Goal: Task Accomplishment & Management: Manage account settings

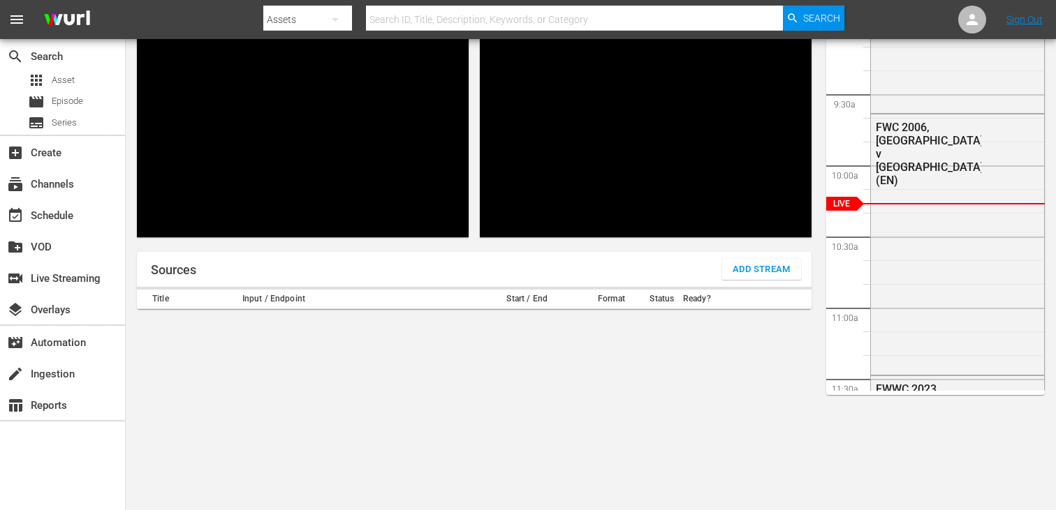
scroll to position [133, 0]
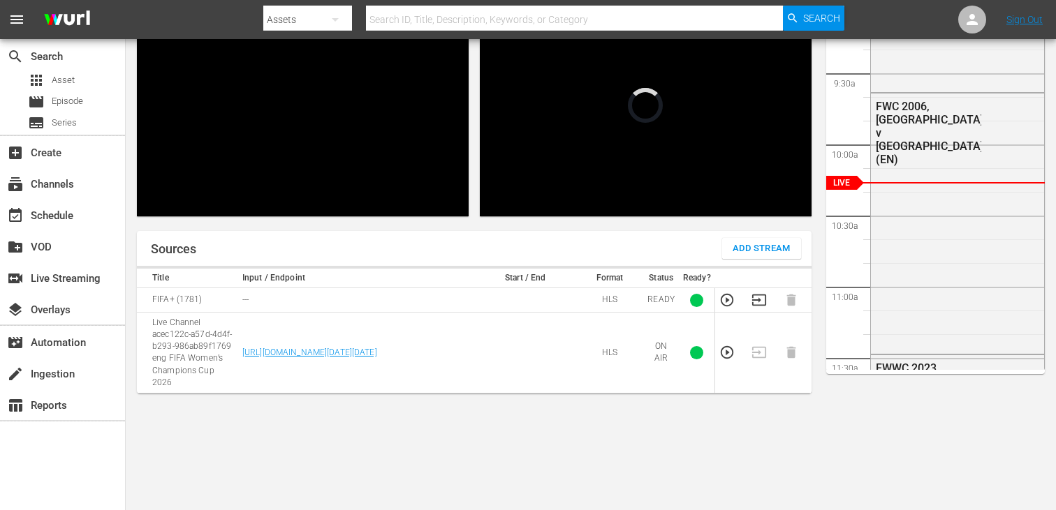
click at [760, 350] on td at bounding box center [763, 353] width 32 height 81
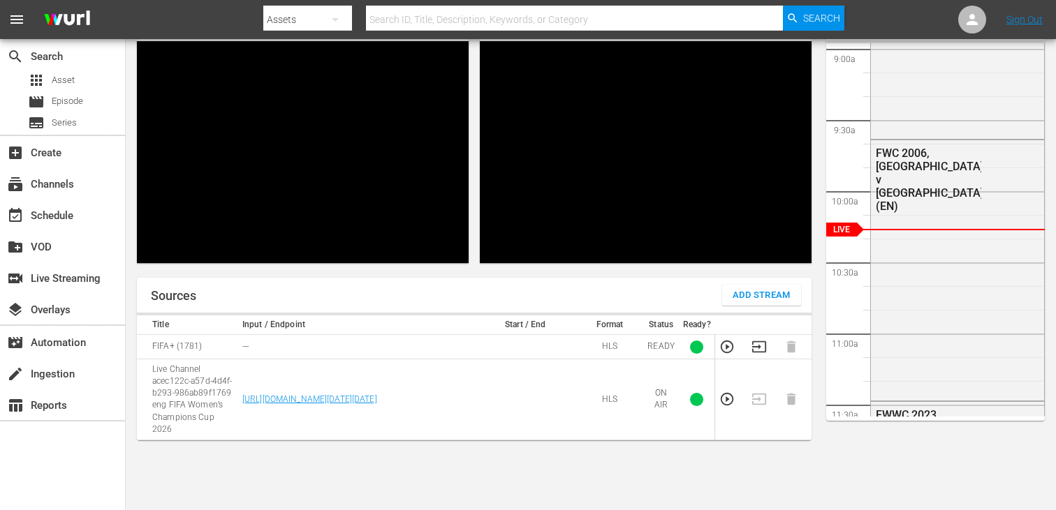
scroll to position [59, 0]
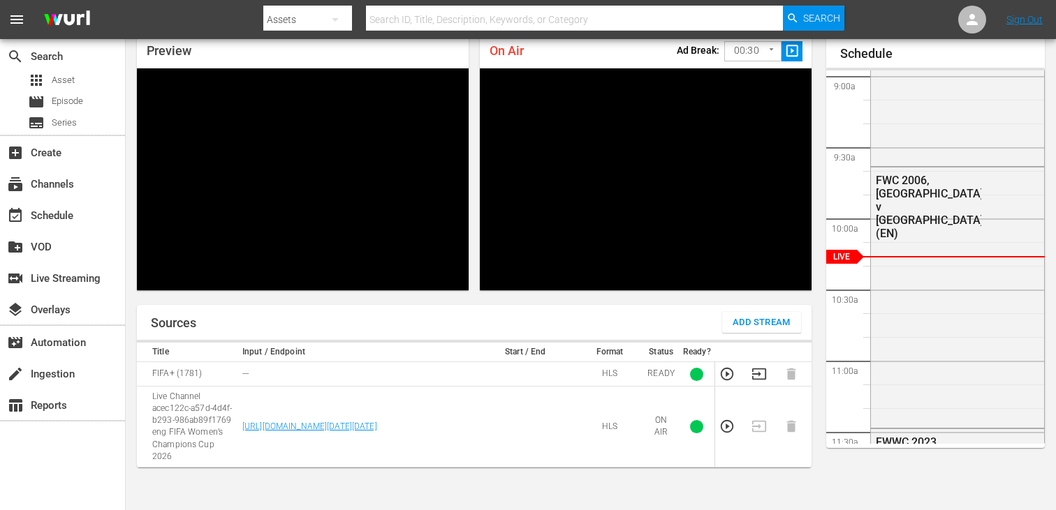
click at [758, 414] on td at bounding box center [763, 427] width 32 height 81
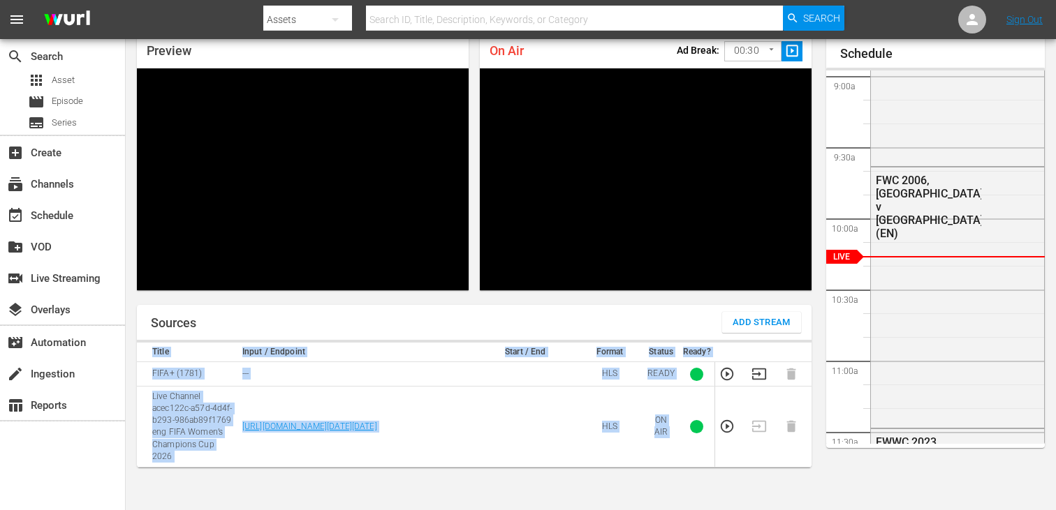
click at [758, 414] on td at bounding box center [763, 427] width 32 height 81
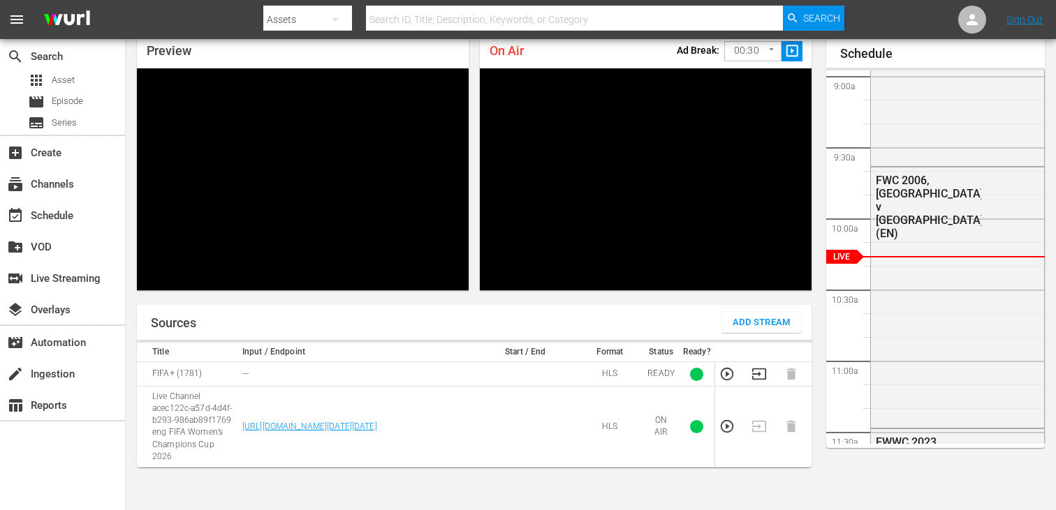
click at [758, 418] on td at bounding box center [763, 427] width 32 height 81
click at [699, 422] on div at bounding box center [696, 426] width 13 height 13
click at [753, 425] on td at bounding box center [763, 427] width 32 height 81
click at [758, 424] on td at bounding box center [763, 427] width 32 height 81
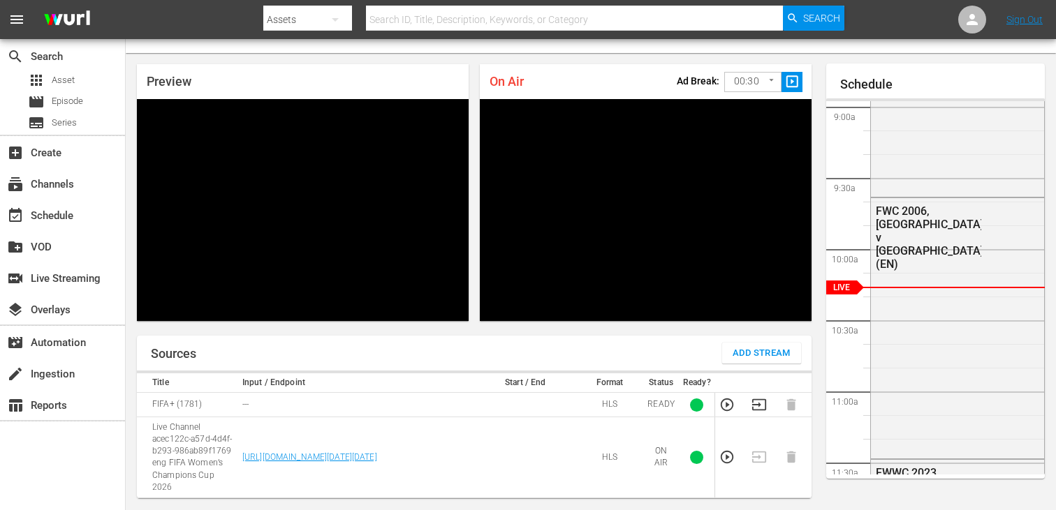
scroll to position [65, 0]
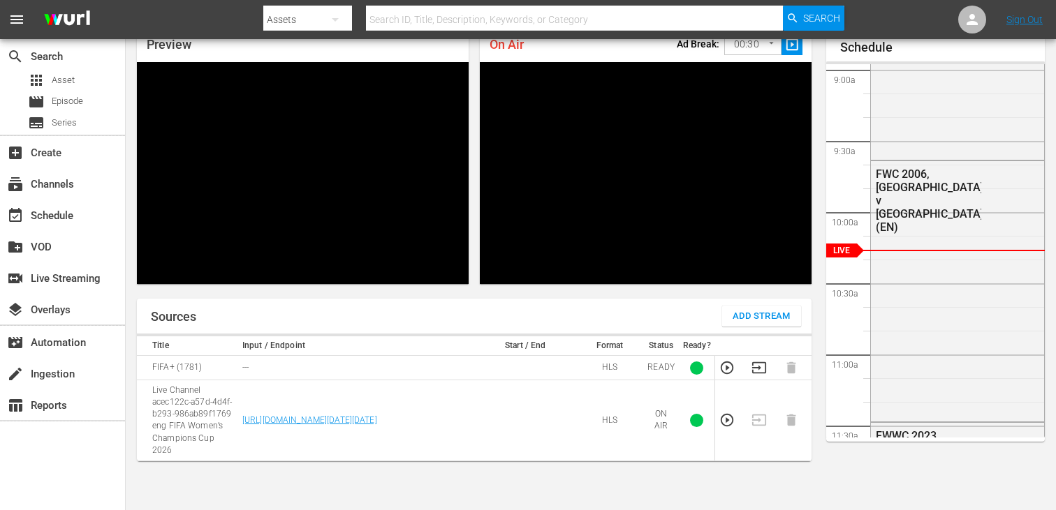
click at [758, 418] on td at bounding box center [763, 421] width 32 height 81
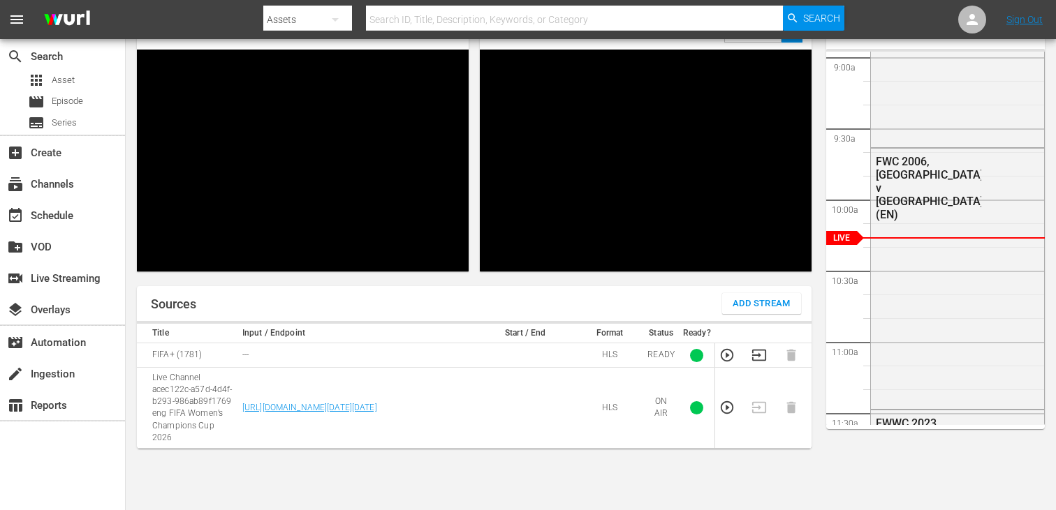
scroll to position [133, 0]
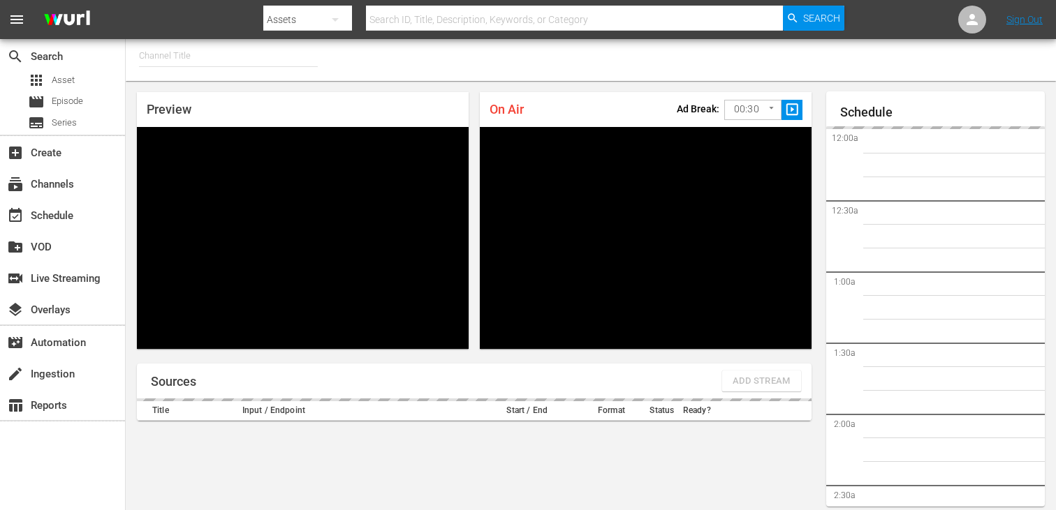
type input "FIFA+ English Global (1781)"
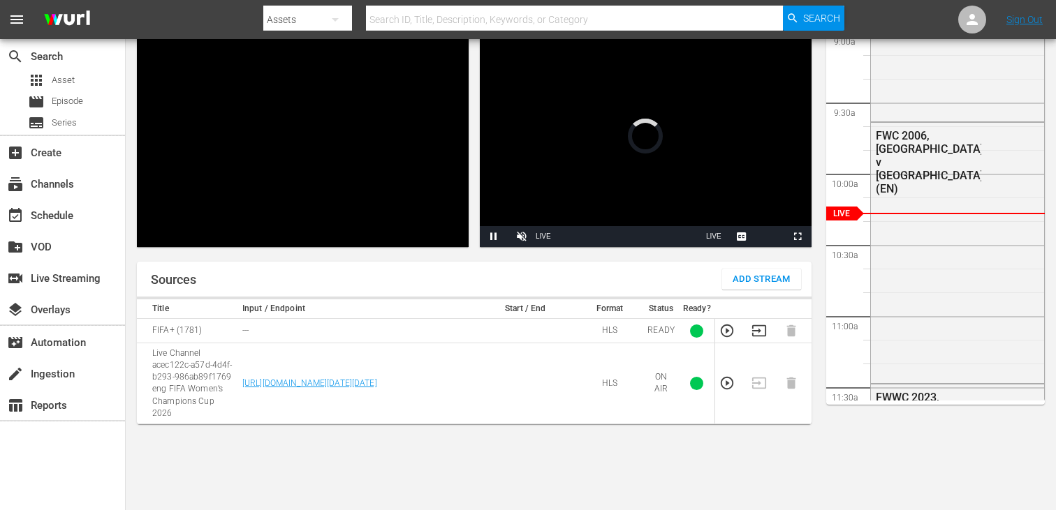
scroll to position [133, 0]
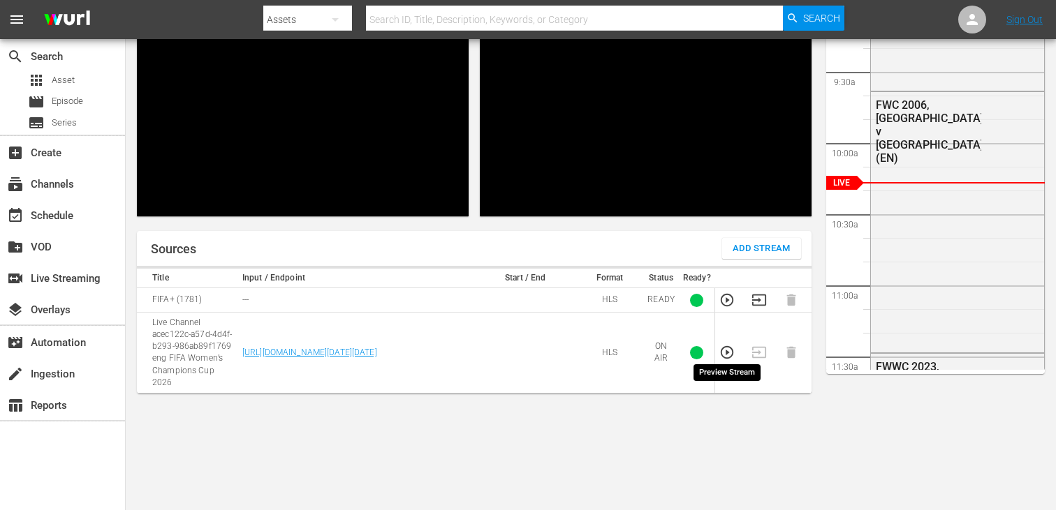
click at [724, 346] on icon "button" at bounding box center [726, 352] width 15 height 15
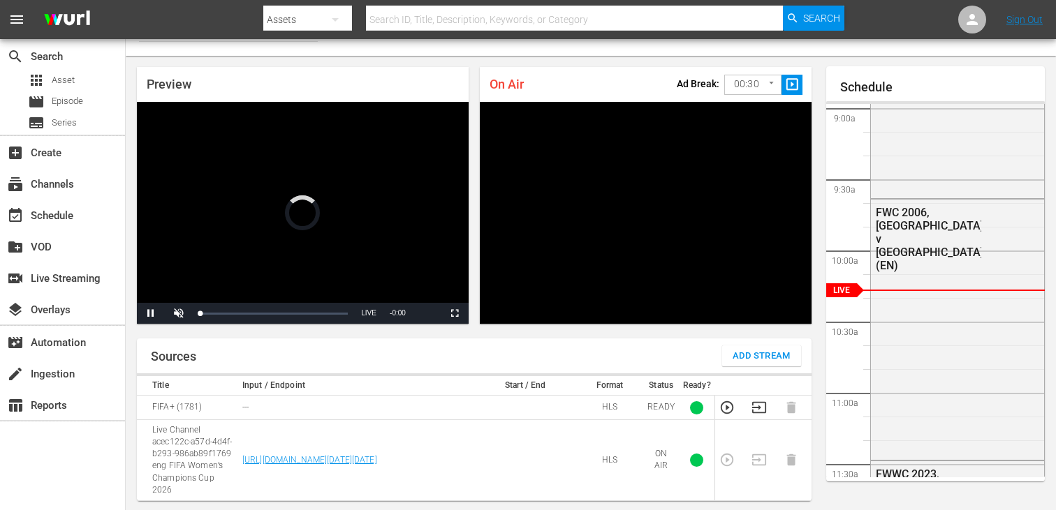
scroll to position [0, 0]
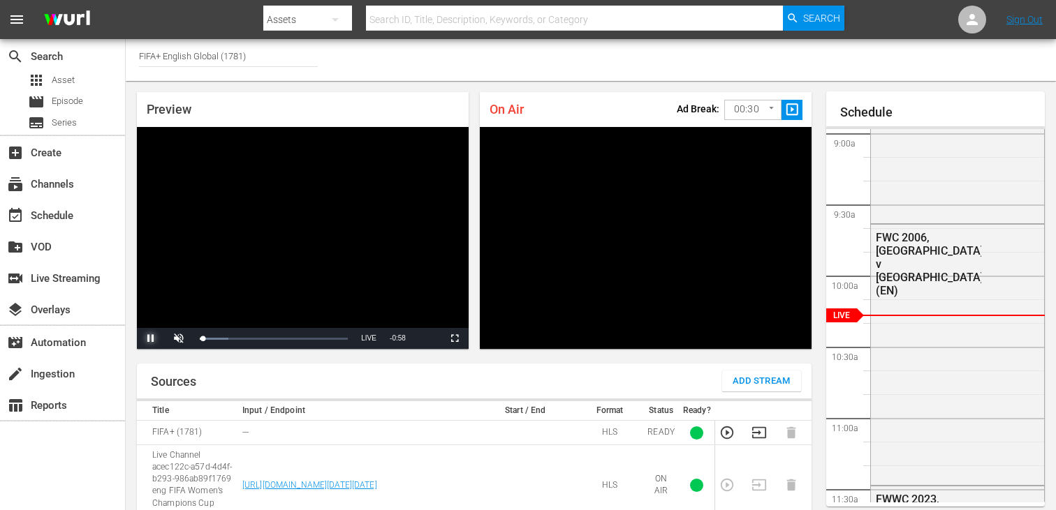
click at [151, 339] on span "Video Player" at bounding box center [151, 339] width 0 height 0
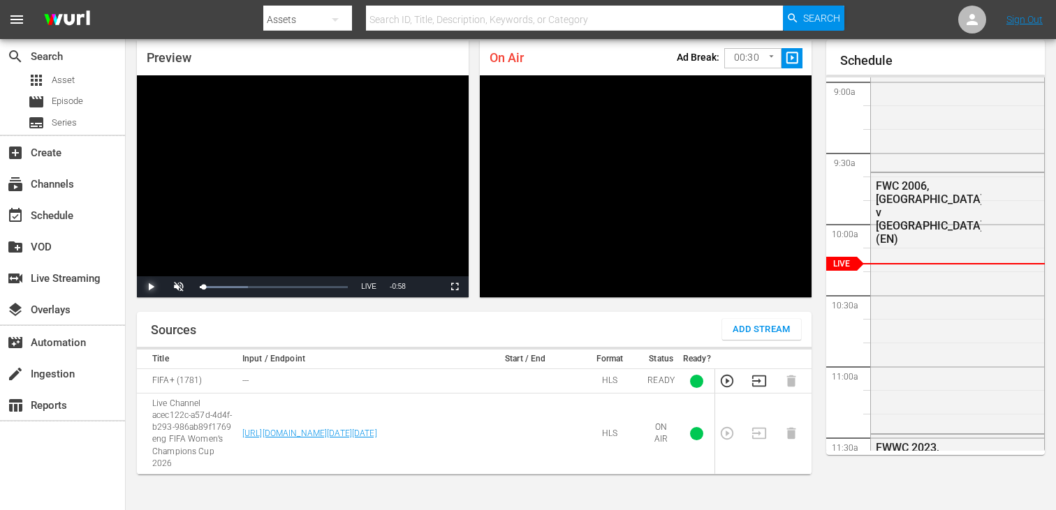
scroll to position [133, 0]
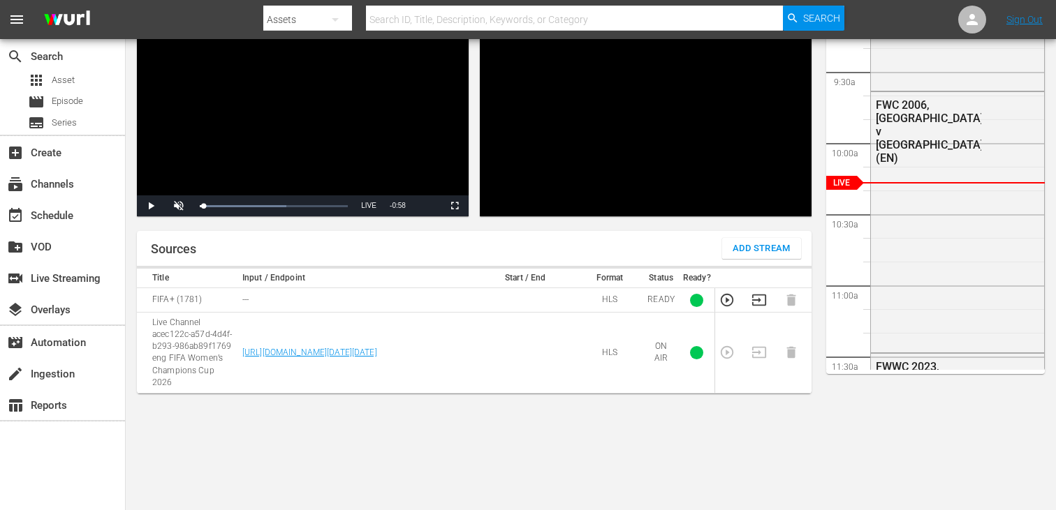
click at [737, 348] on td at bounding box center [731, 353] width 32 height 81
click at [754, 348] on td at bounding box center [763, 353] width 32 height 81
click at [704, 346] on span at bounding box center [696, 352] width 27 height 13
click at [695, 353] on div at bounding box center [696, 352] width 13 height 13
click at [729, 348] on td at bounding box center [731, 353] width 32 height 81
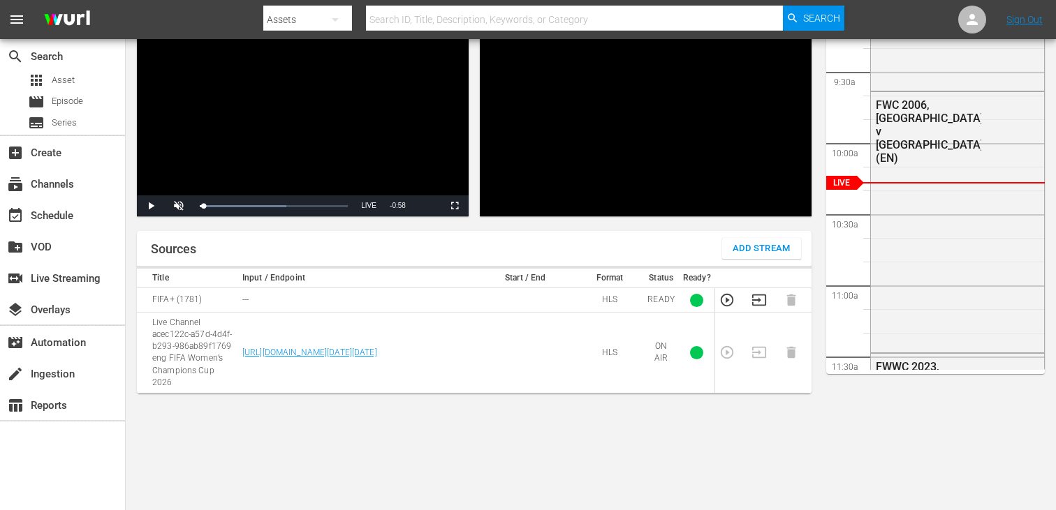
click at [764, 350] on td at bounding box center [763, 353] width 32 height 81
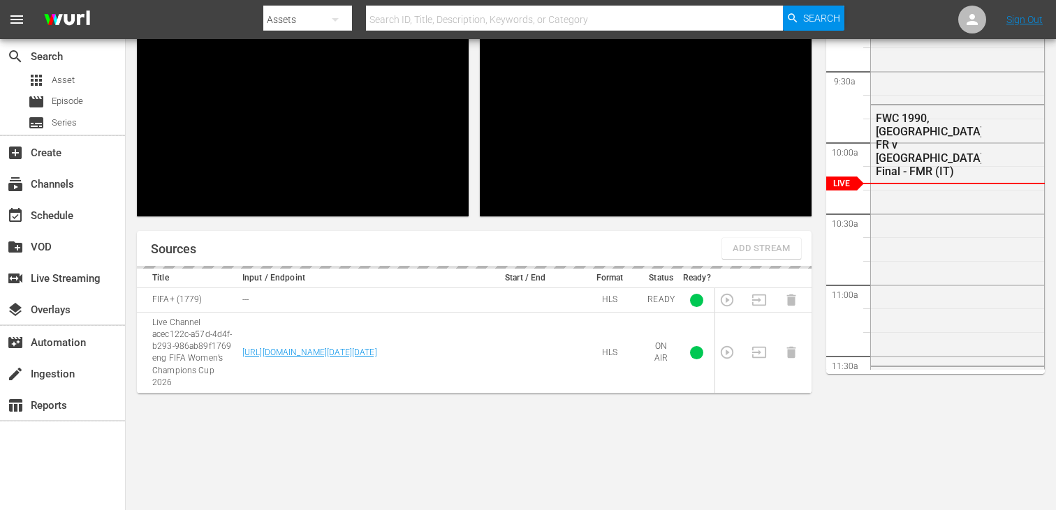
scroll to position [61, 0]
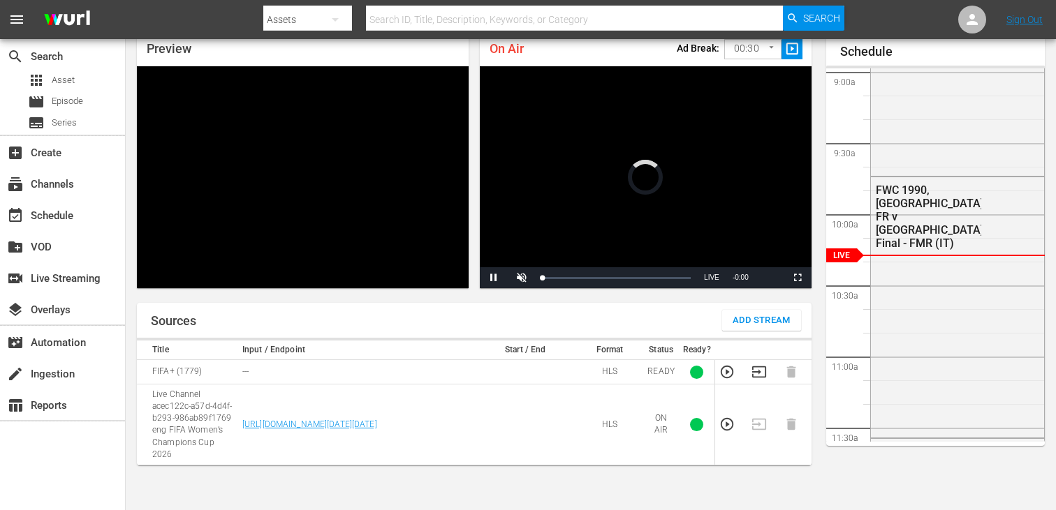
click at [757, 420] on td at bounding box center [763, 425] width 32 height 81
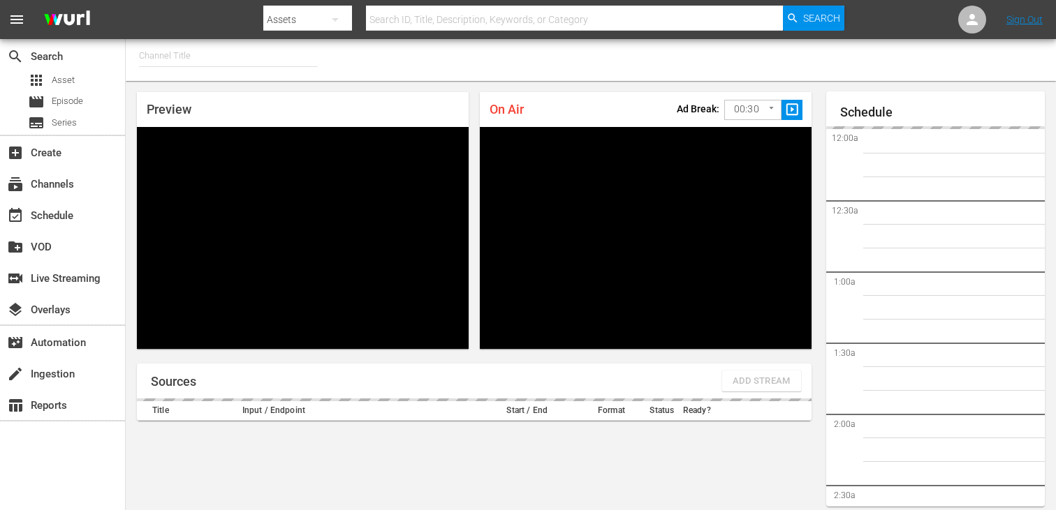
type input "FIFA+ Spanish Global (1780)"
type input "FIFA+ English Global (1781)"
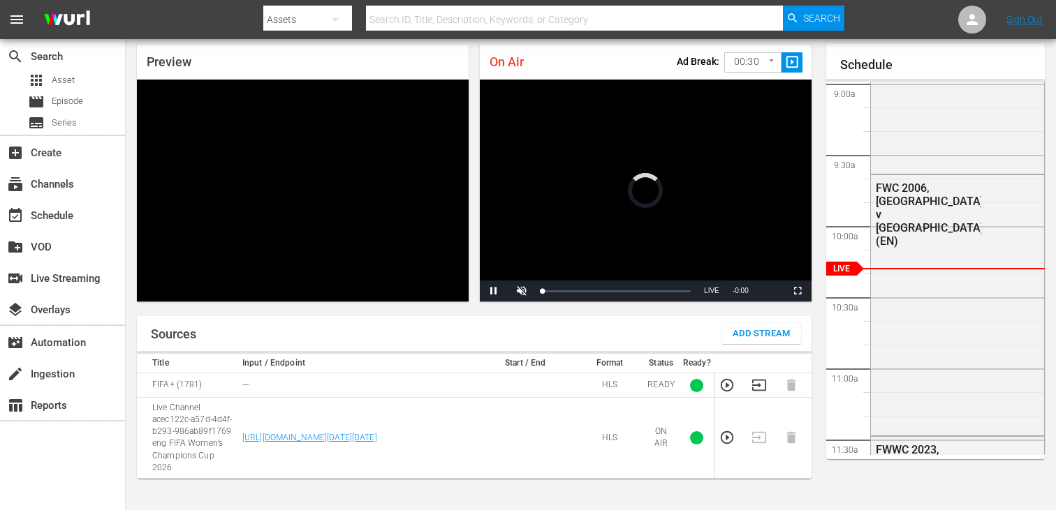
scroll to position [40, 0]
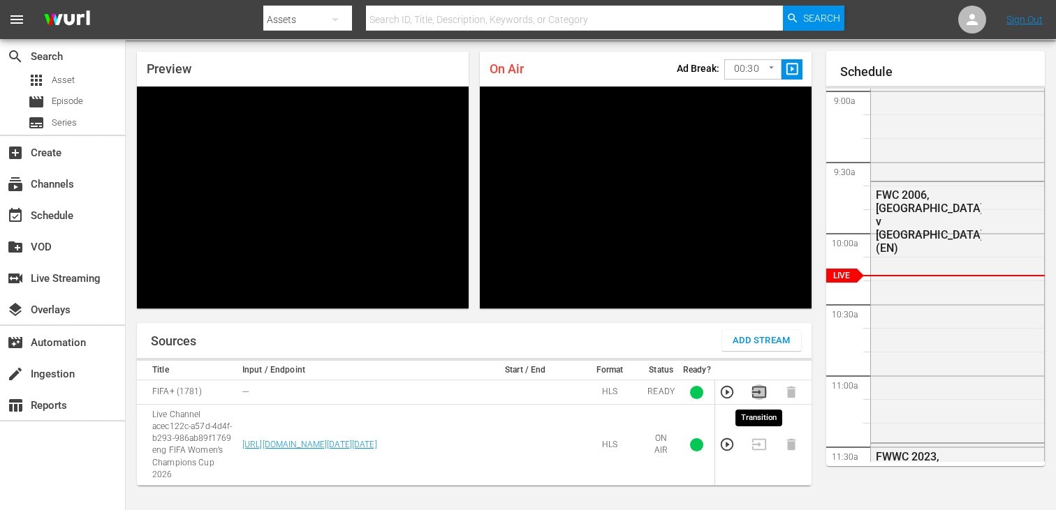
click at [754, 396] on icon "button" at bounding box center [758, 392] width 15 height 15
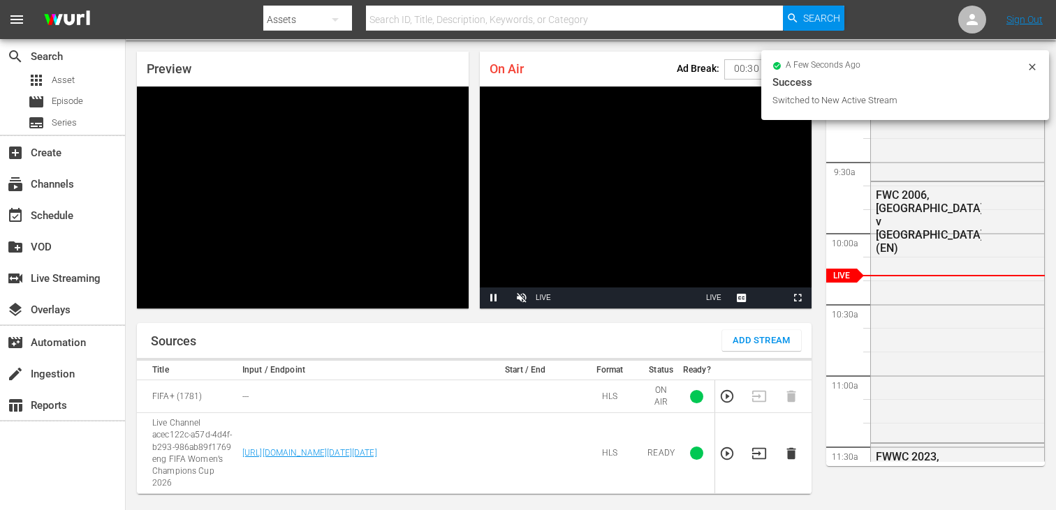
click at [1030, 66] on icon at bounding box center [1031, 66] width 11 height 11
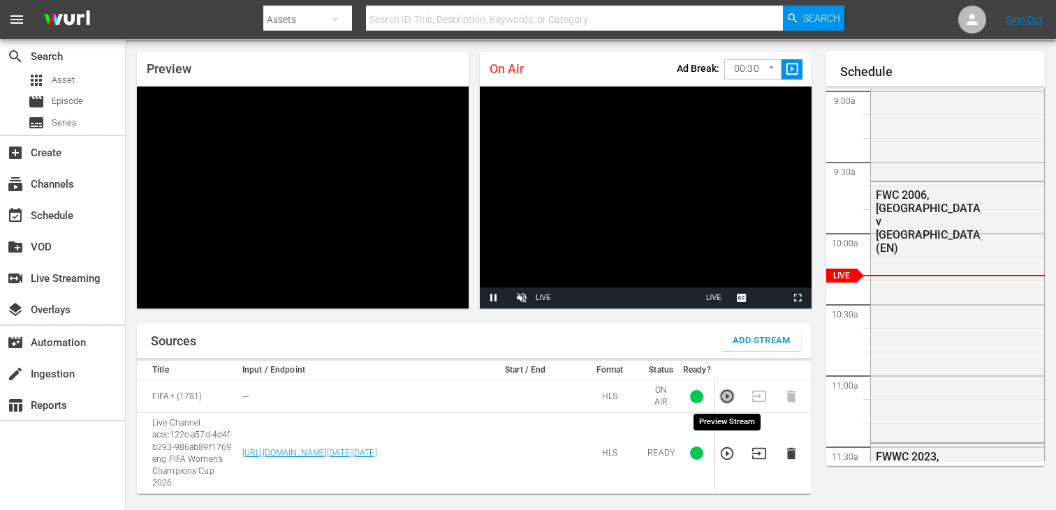
click at [725, 395] on icon "button" at bounding box center [726, 396] width 15 height 15
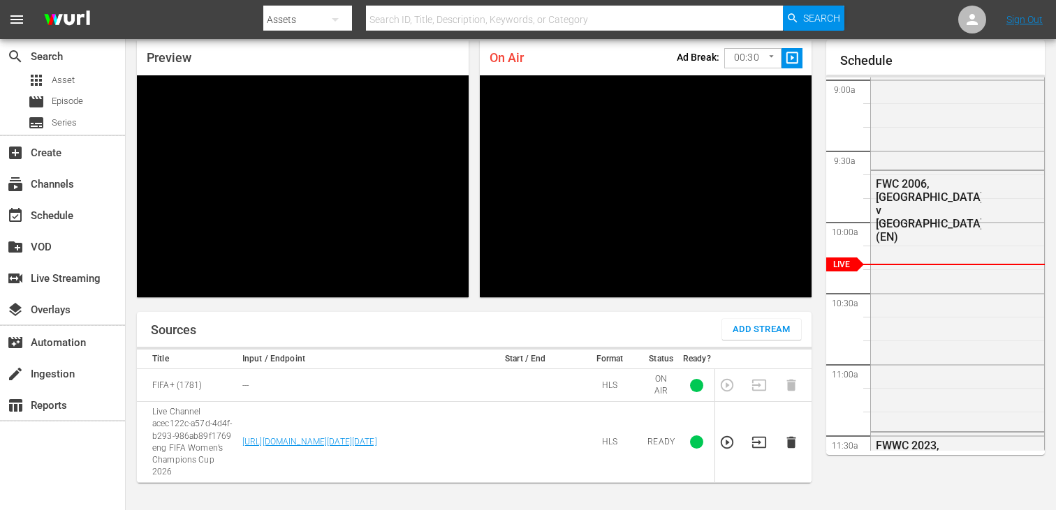
scroll to position [56, 0]
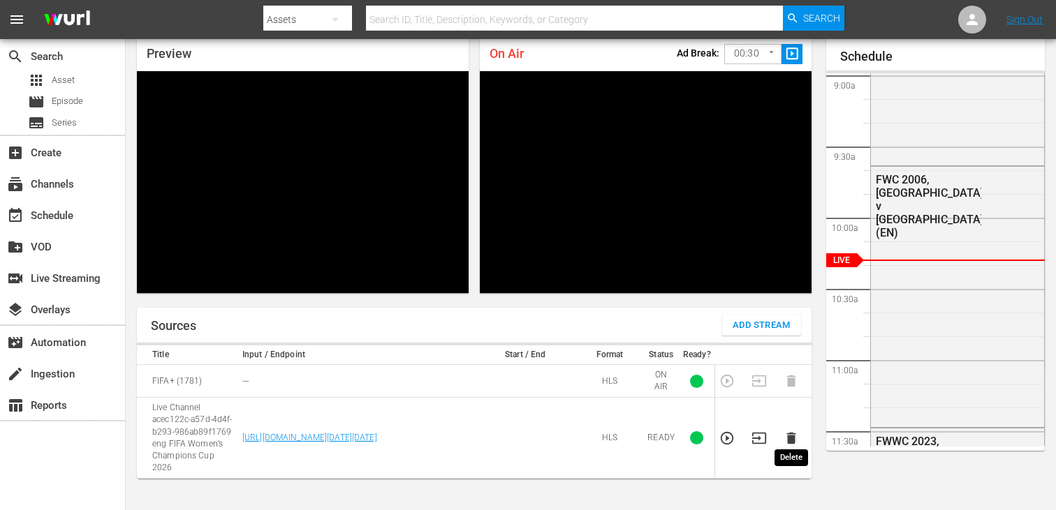
click at [793, 435] on icon "button" at bounding box center [790, 439] width 9 height 12
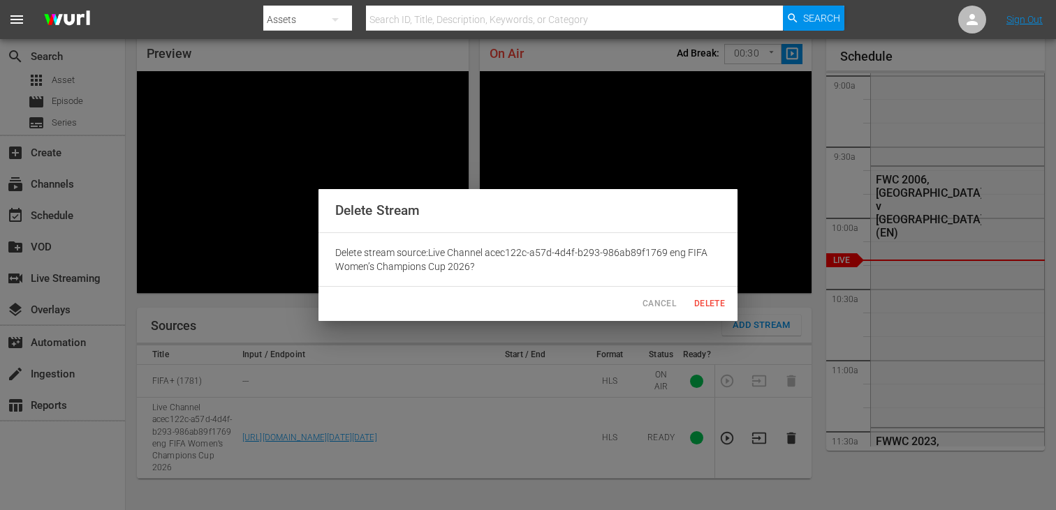
click at [717, 297] on span "Delete" at bounding box center [710, 304] width 34 height 15
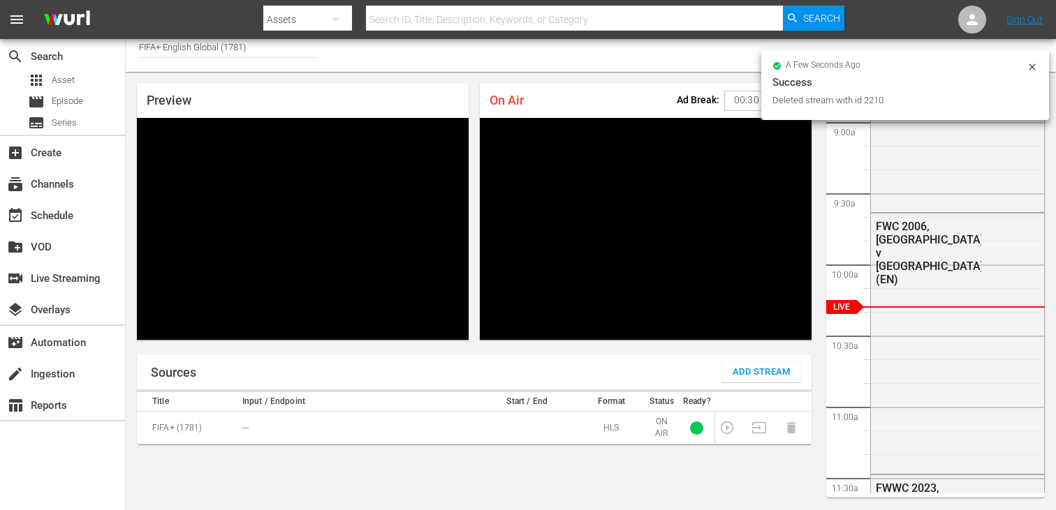
scroll to position [0, 0]
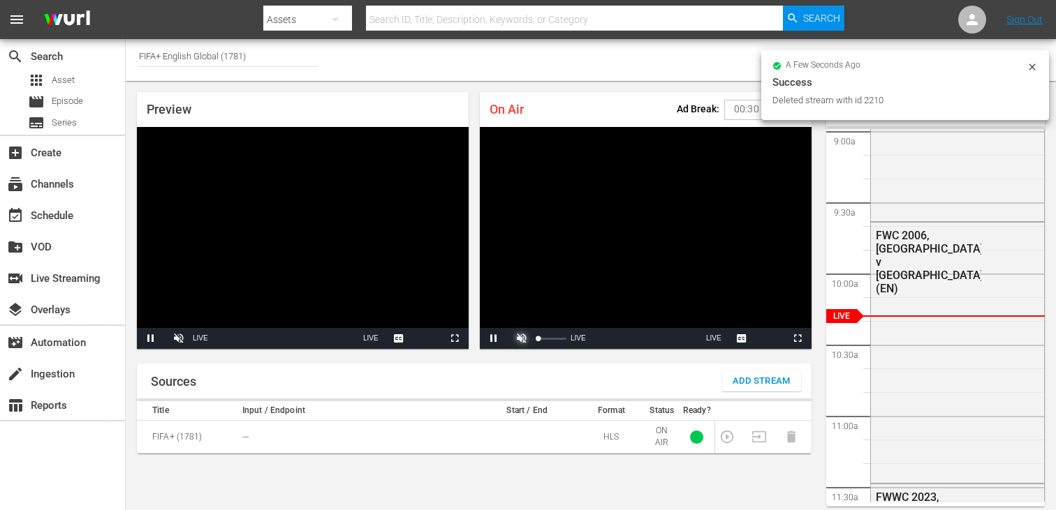
click at [522, 339] on span "Video Player" at bounding box center [522, 339] width 0 height 0
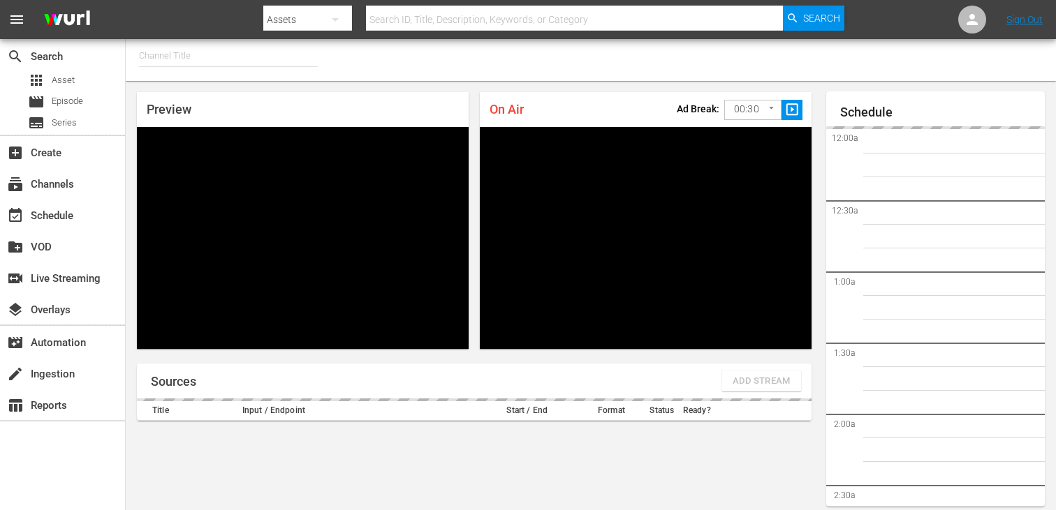
type input "FIFA+ [DEMOGRAPHIC_DATA] Local (1778)"
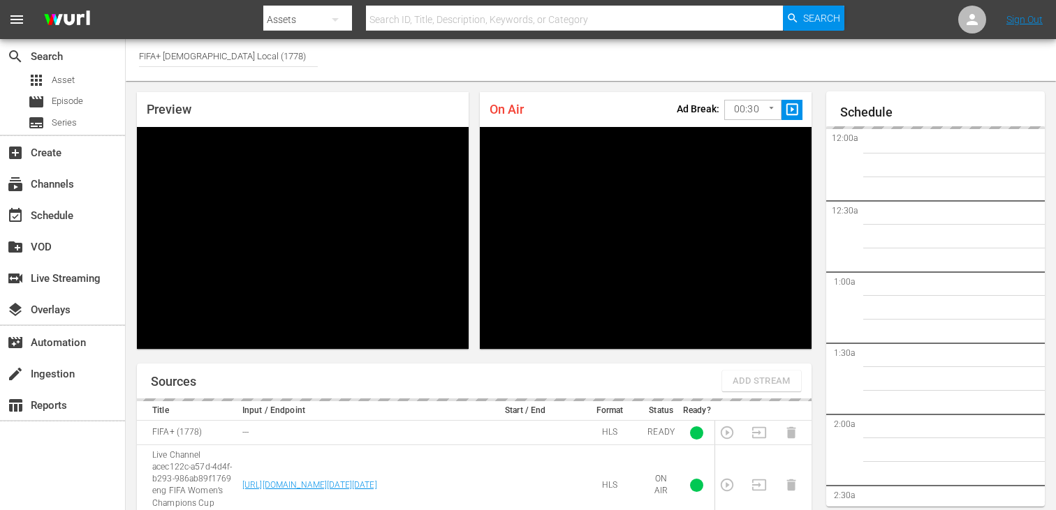
scroll to position [61, 0]
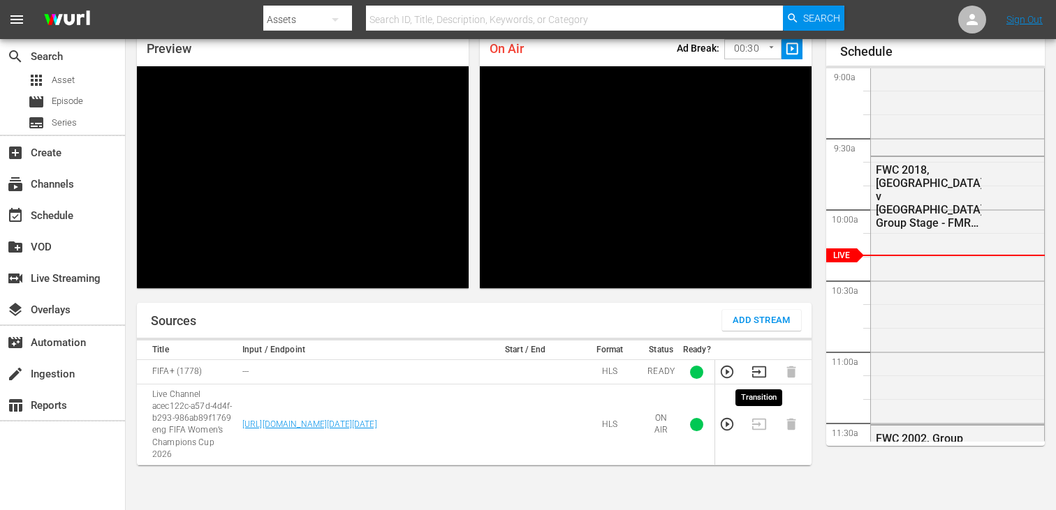
click at [751, 374] on icon "button" at bounding box center [758, 371] width 15 height 15
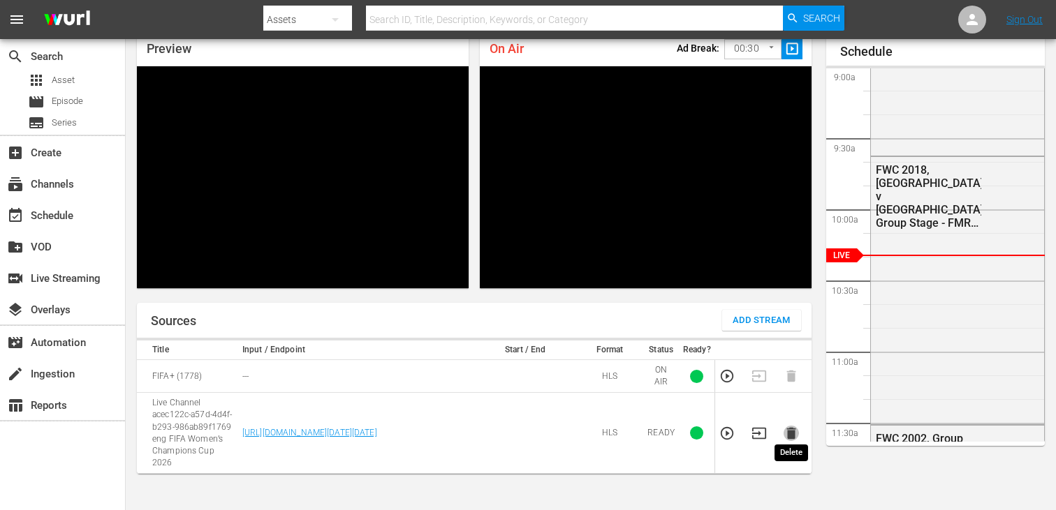
click at [791, 430] on icon "button" at bounding box center [790, 434] width 9 height 12
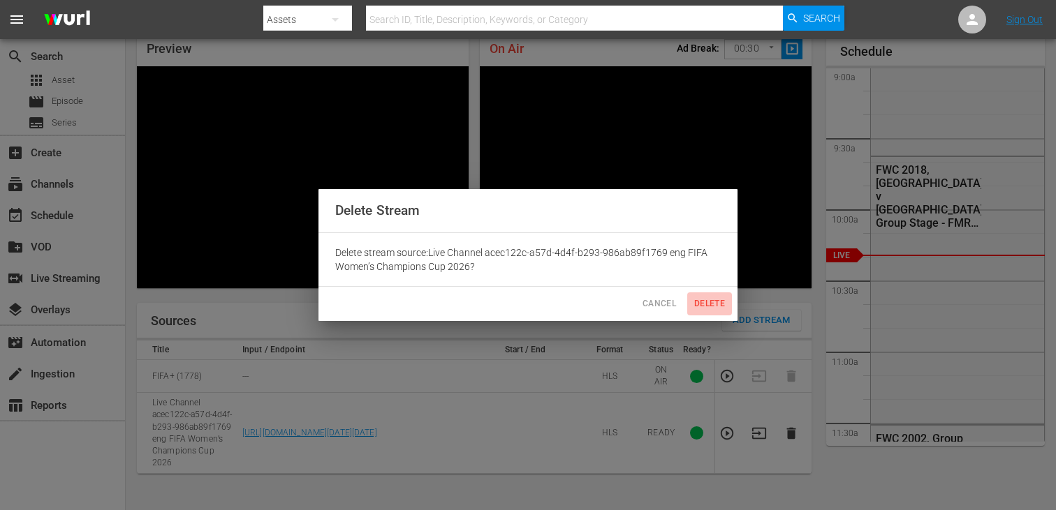
click at [700, 304] on span "Delete" at bounding box center [710, 304] width 34 height 15
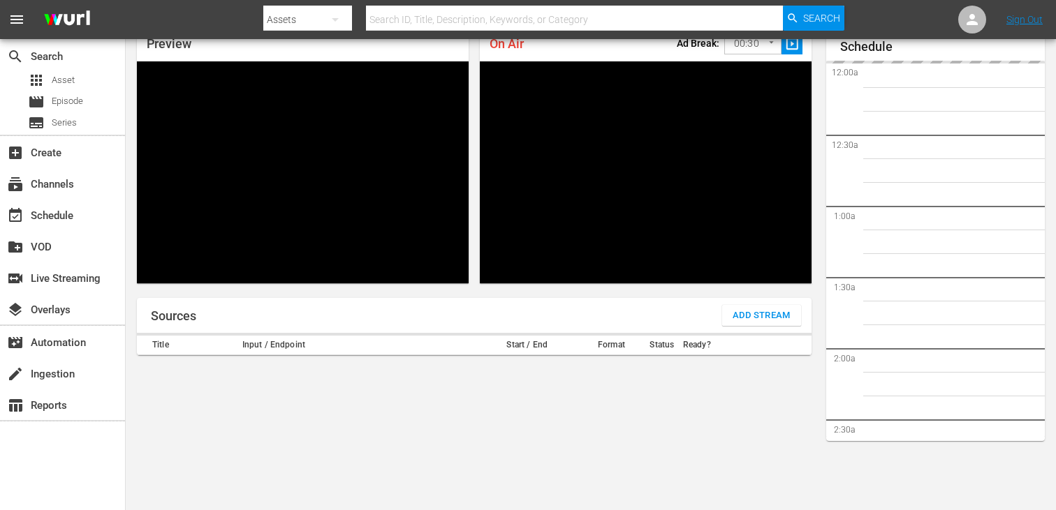
type input "FIFA+ German Local (1777)"
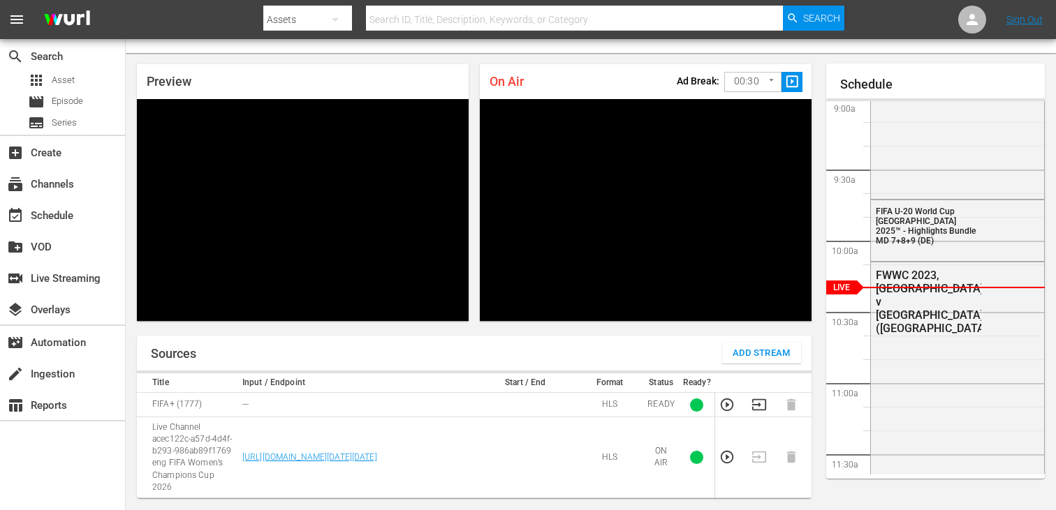
scroll to position [23, 0]
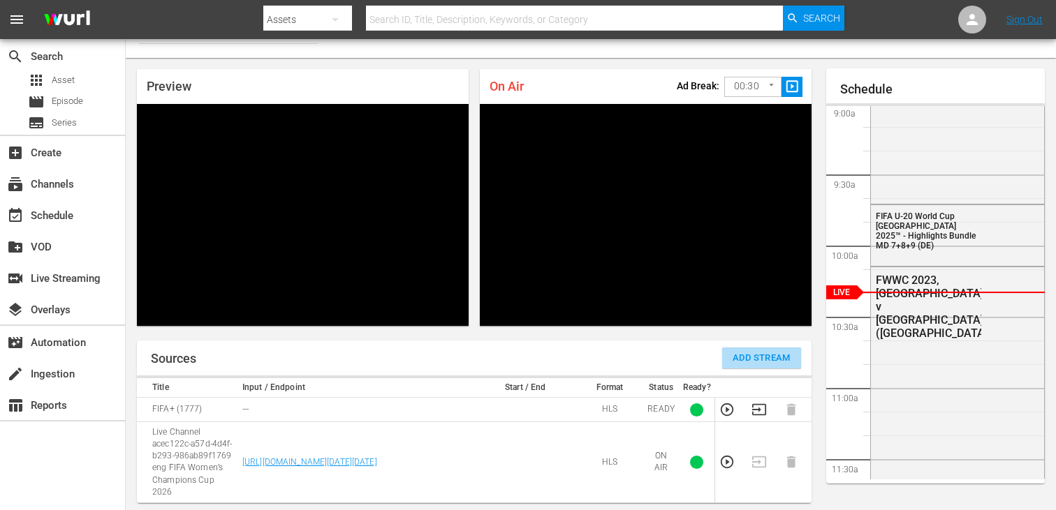
click at [760, 352] on span "Add Stream" at bounding box center [761, 358] width 58 height 16
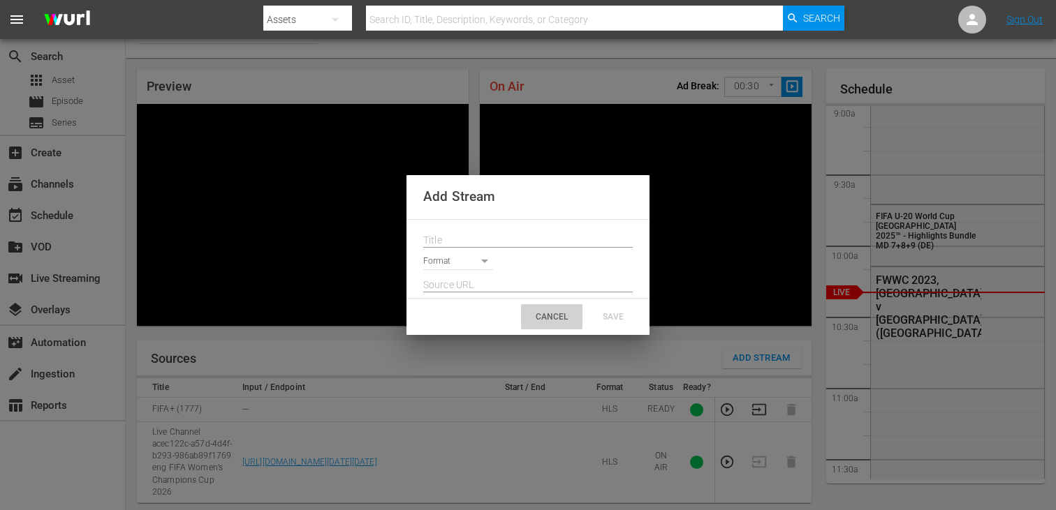
click at [569, 310] on div "CANCEL" at bounding box center [551, 316] width 61 height 25
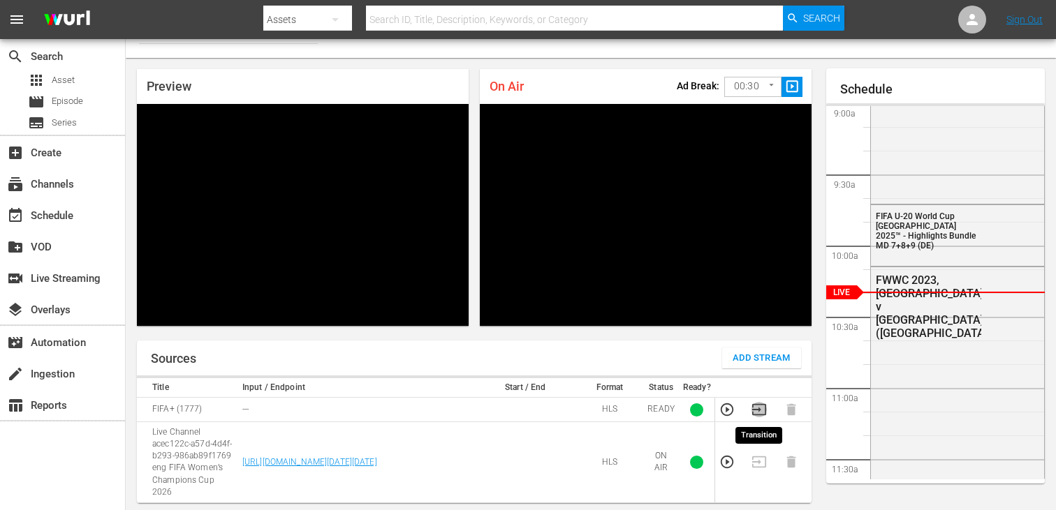
click at [752, 407] on icon "button" at bounding box center [759, 409] width 14 height 11
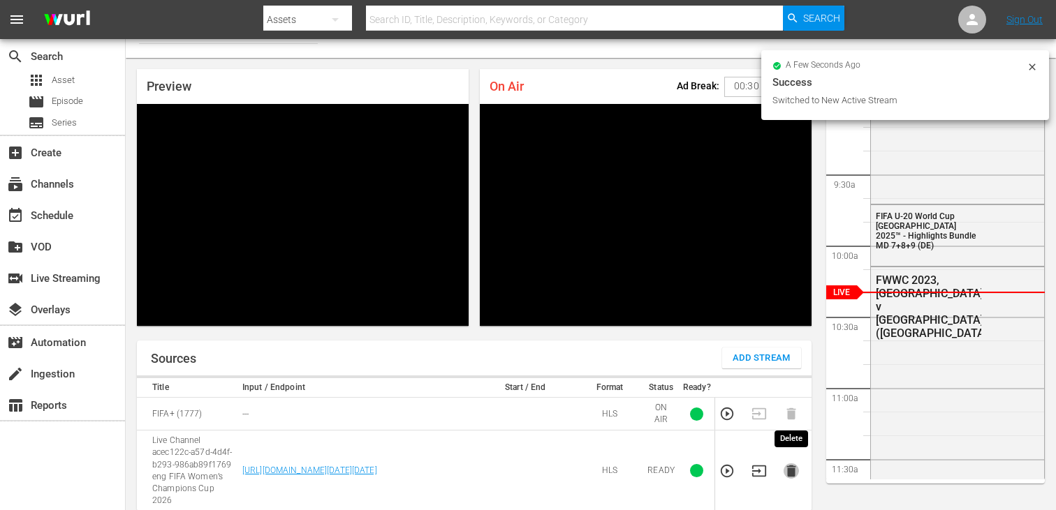
click at [794, 466] on icon "button" at bounding box center [790, 472] width 9 height 12
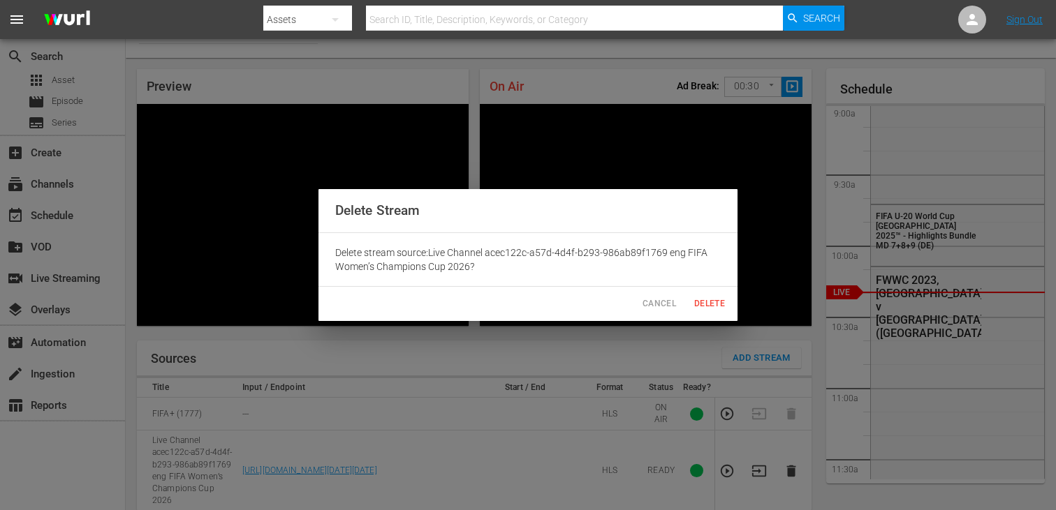
click at [711, 297] on span "Delete" at bounding box center [710, 304] width 34 height 15
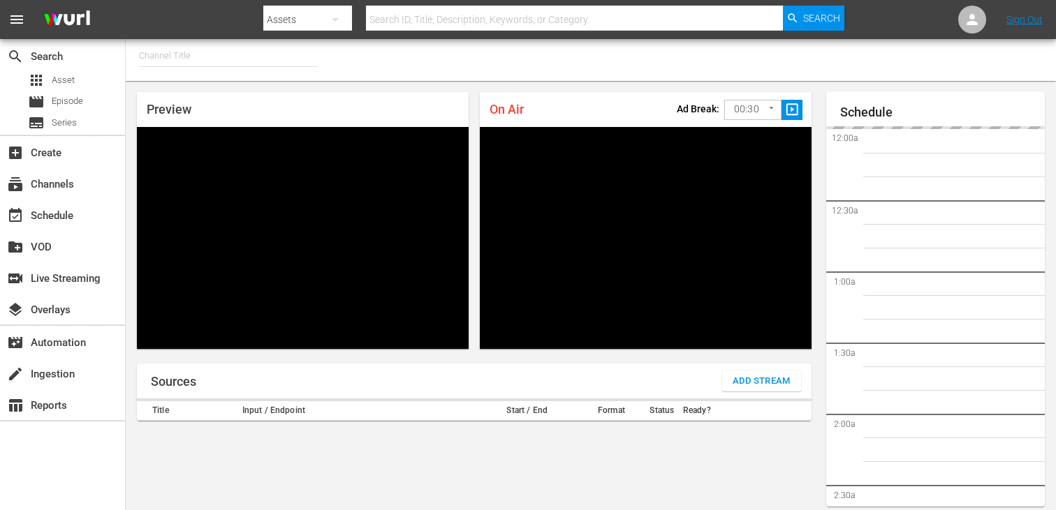
type input "FIFA+ Italian Local (1779)"
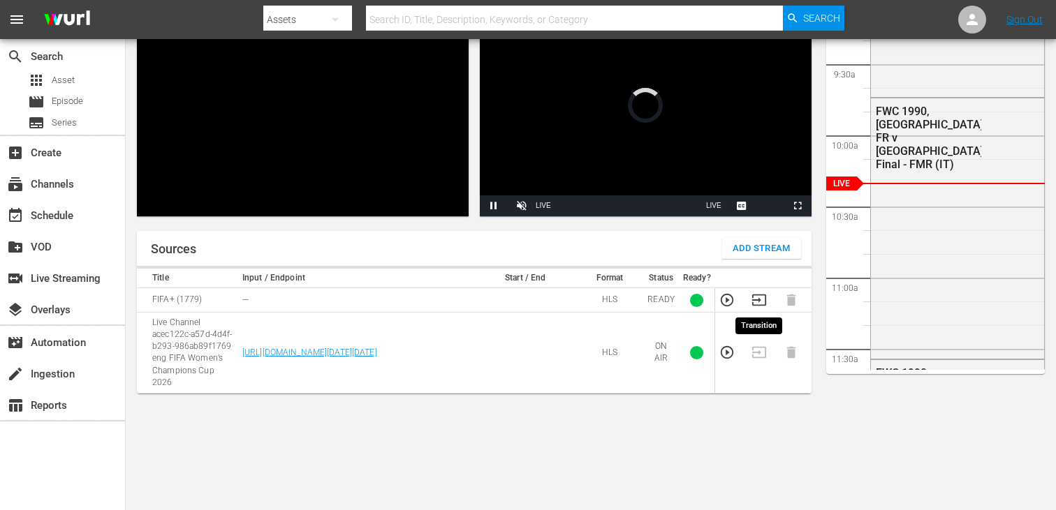
scroll to position [61, 0]
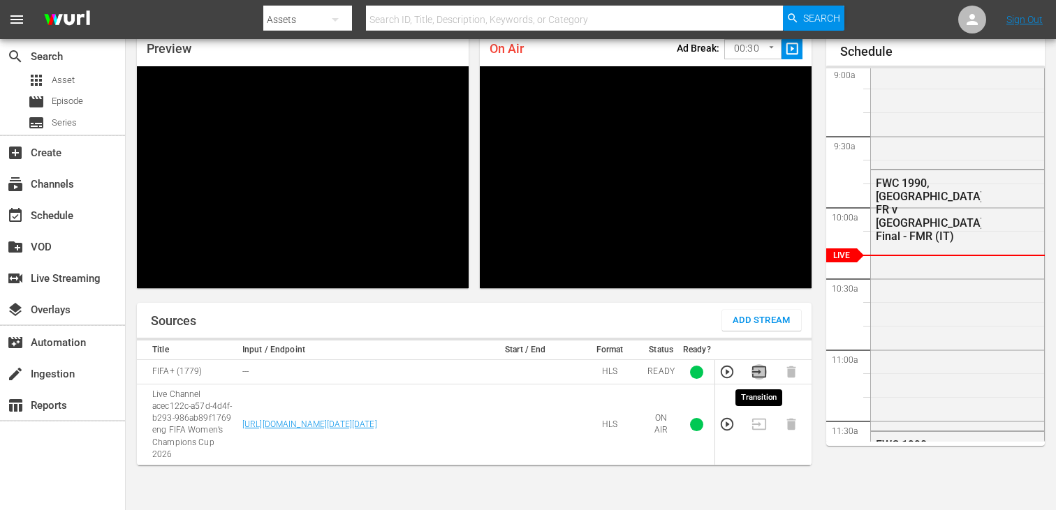
click at [760, 367] on icon "button" at bounding box center [759, 372] width 14 height 11
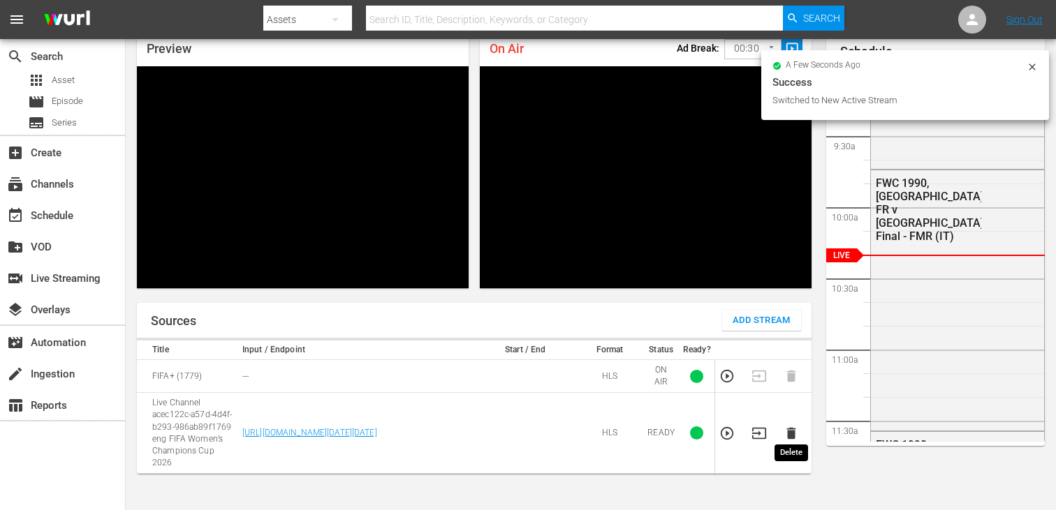
click at [793, 430] on icon "button" at bounding box center [790, 434] width 9 height 12
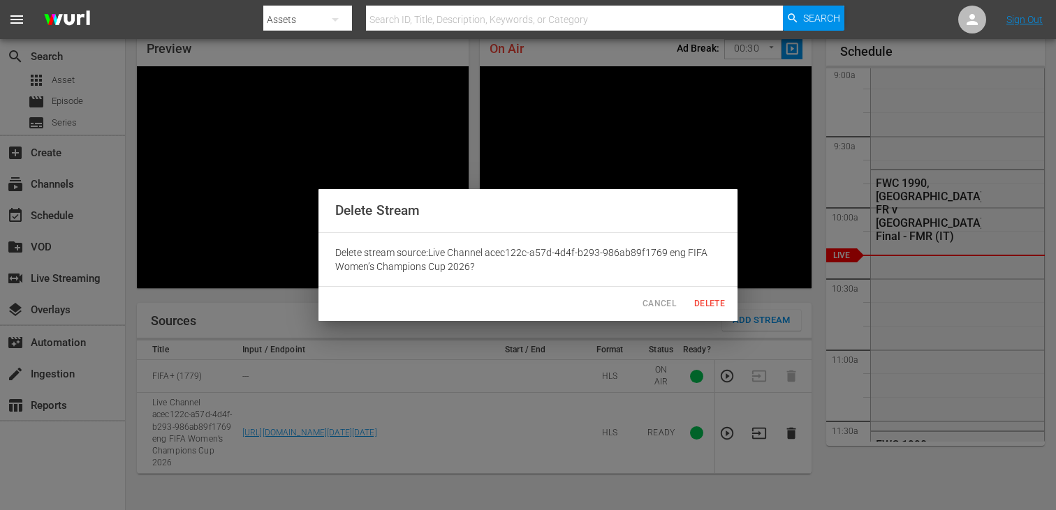
click at [696, 295] on button "Delete" at bounding box center [709, 304] width 45 height 23
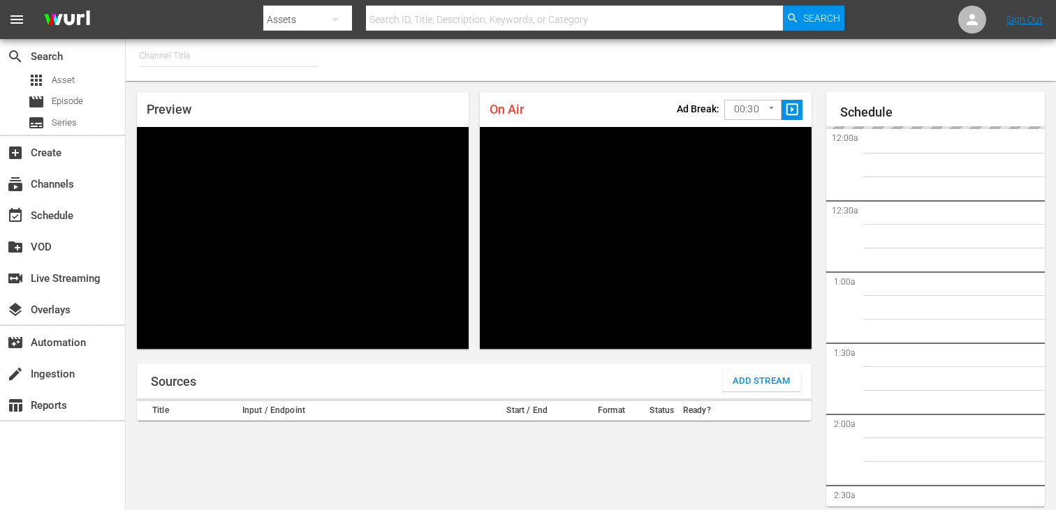
type input "FIFA+ Portuguese Local (1776)"
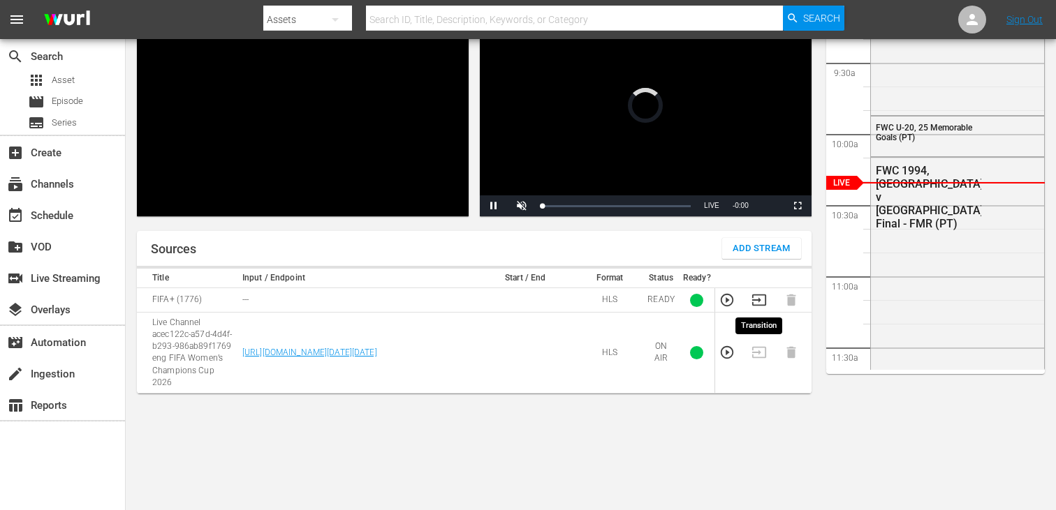
scroll to position [60, 0]
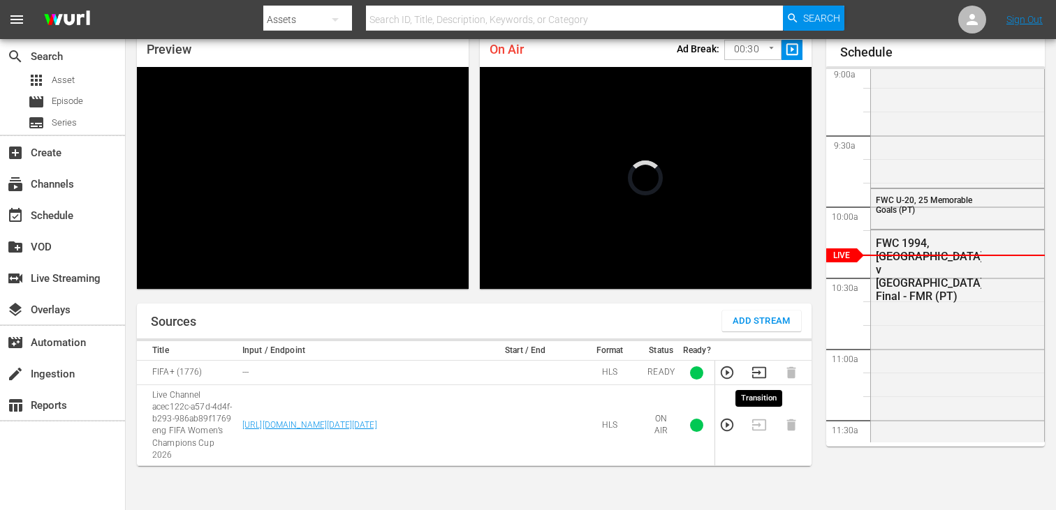
click at [762, 371] on icon "button" at bounding box center [758, 372] width 15 height 15
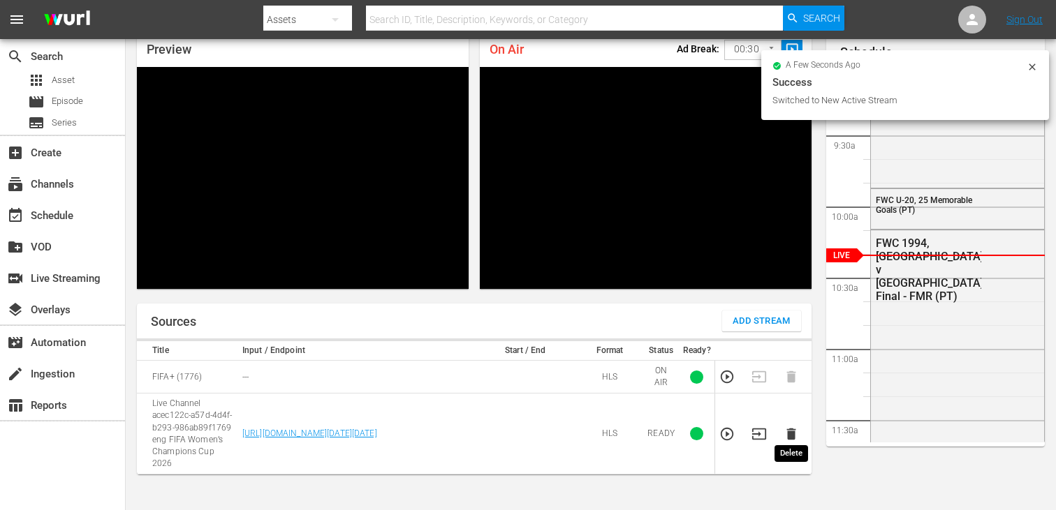
click at [790, 429] on icon "button" at bounding box center [790, 435] width 9 height 12
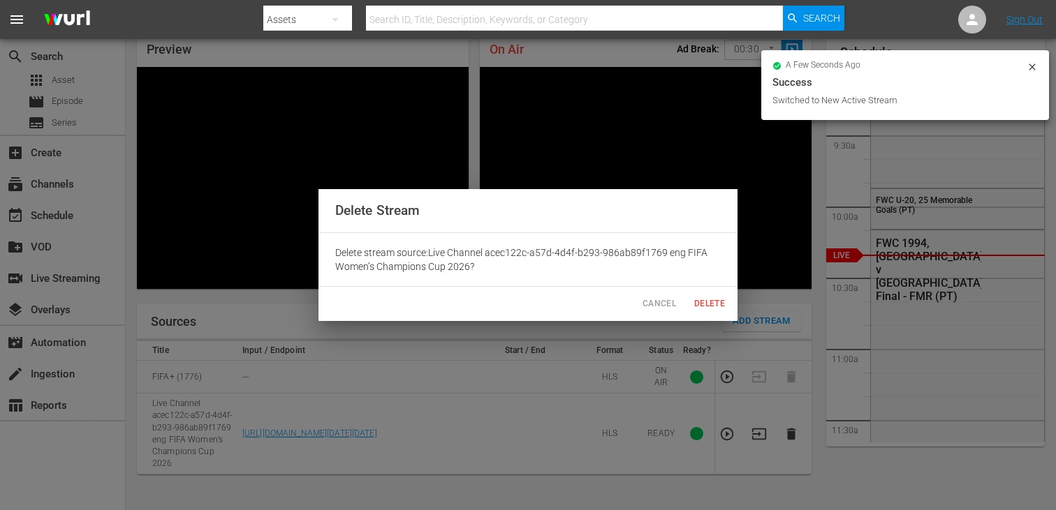
click at [708, 300] on span "Delete" at bounding box center [710, 304] width 34 height 15
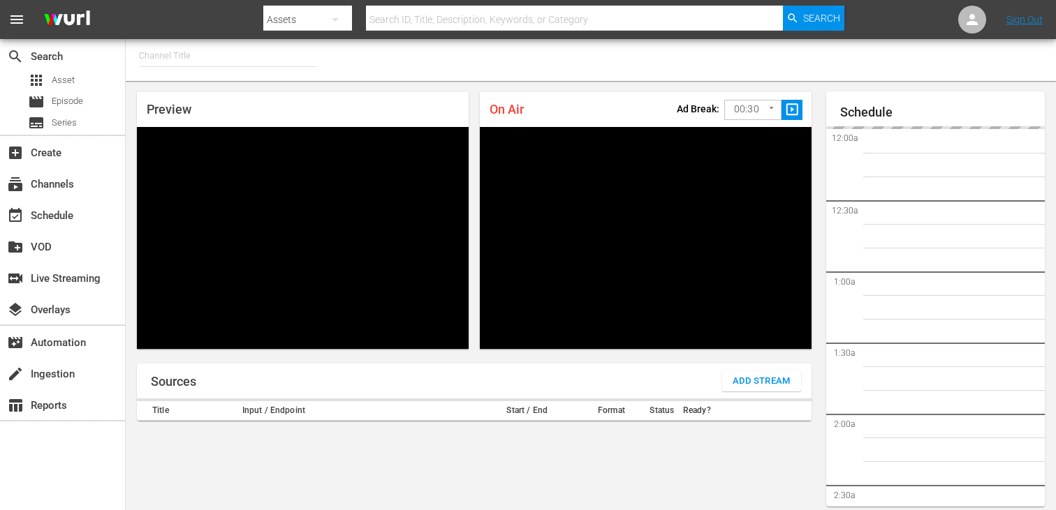
type input "FIFA+ Spanish Global (1780)"
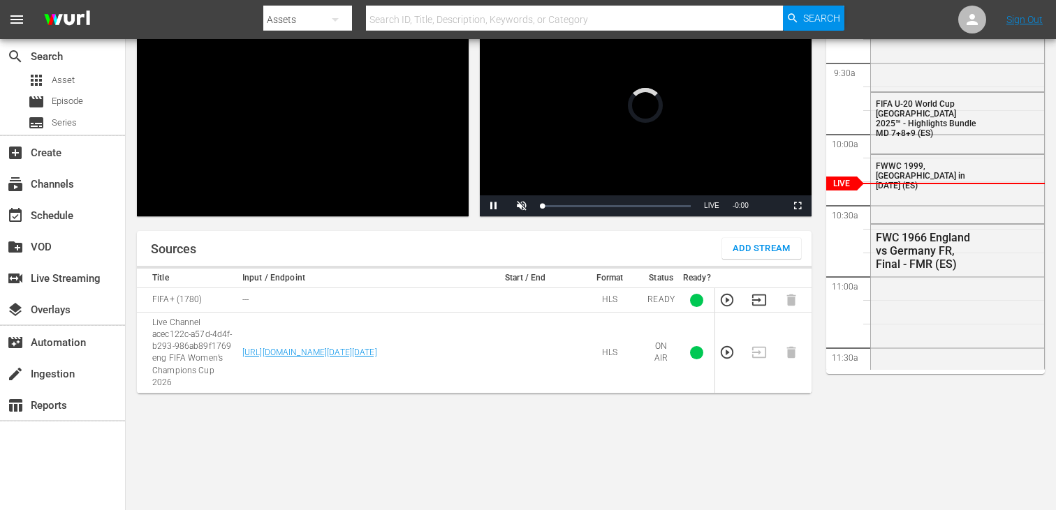
scroll to position [61, 0]
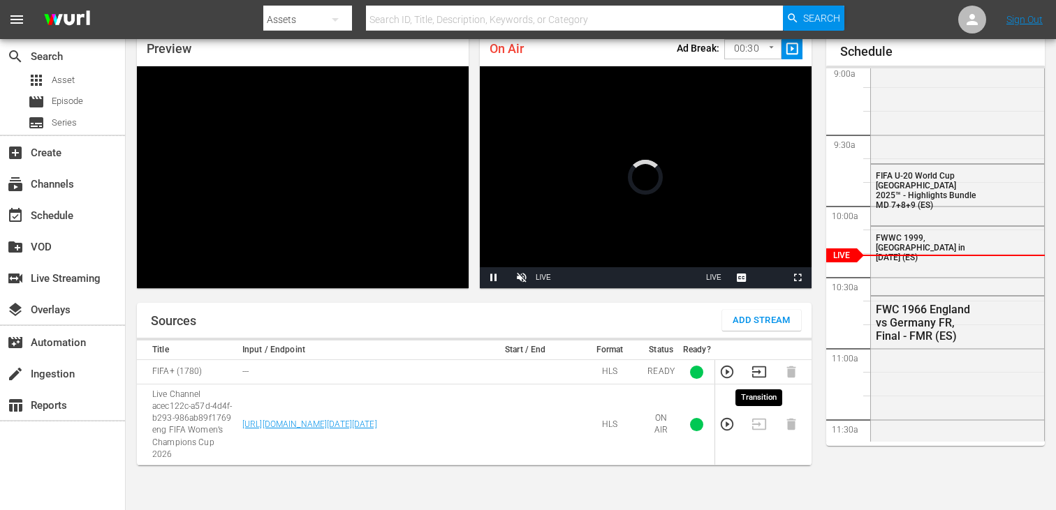
click at [755, 377] on icon "button" at bounding box center [759, 372] width 14 height 11
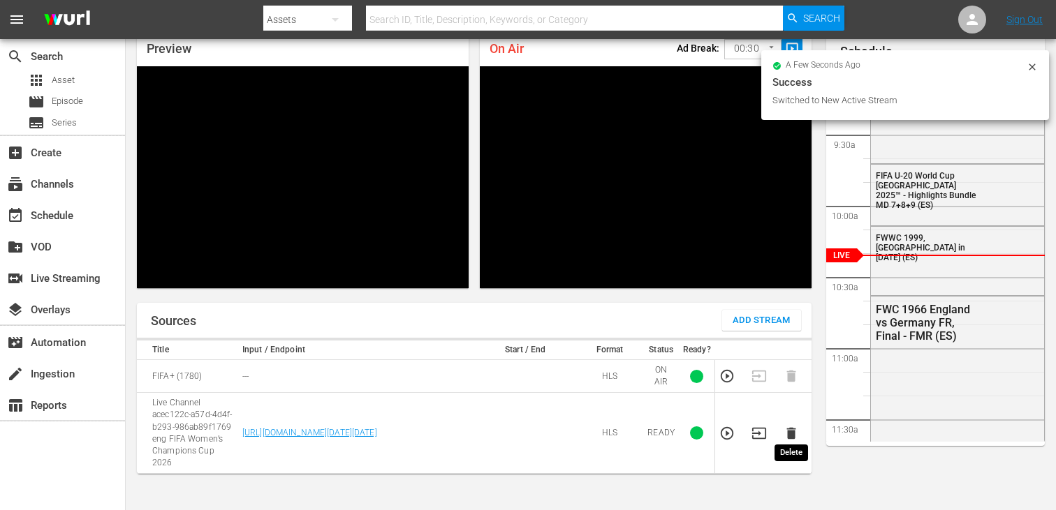
click at [787, 428] on icon "button" at bounding box center [790, 434] width 9 height 12
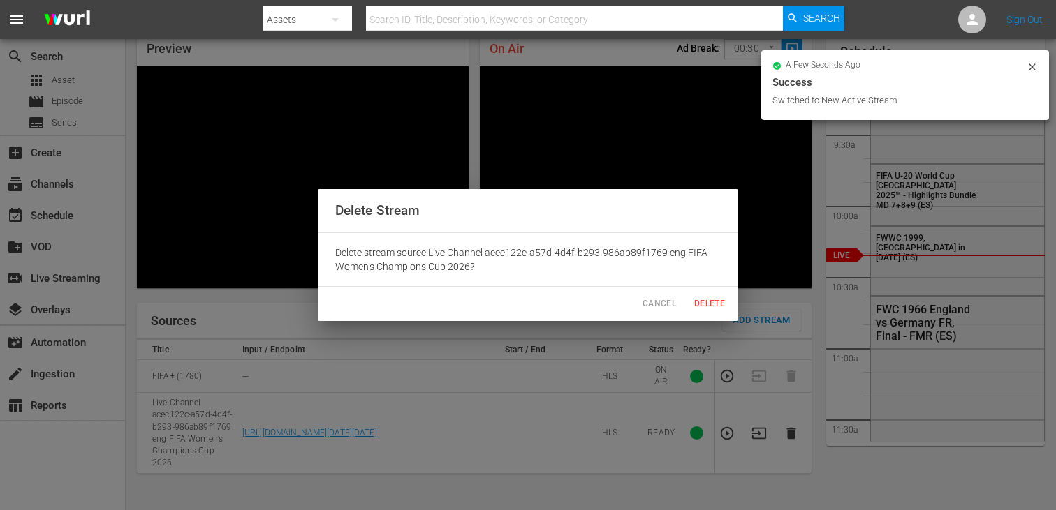
click at [714, 295] on button "Delete" at bounding box center [709, 304] width 45 height 23
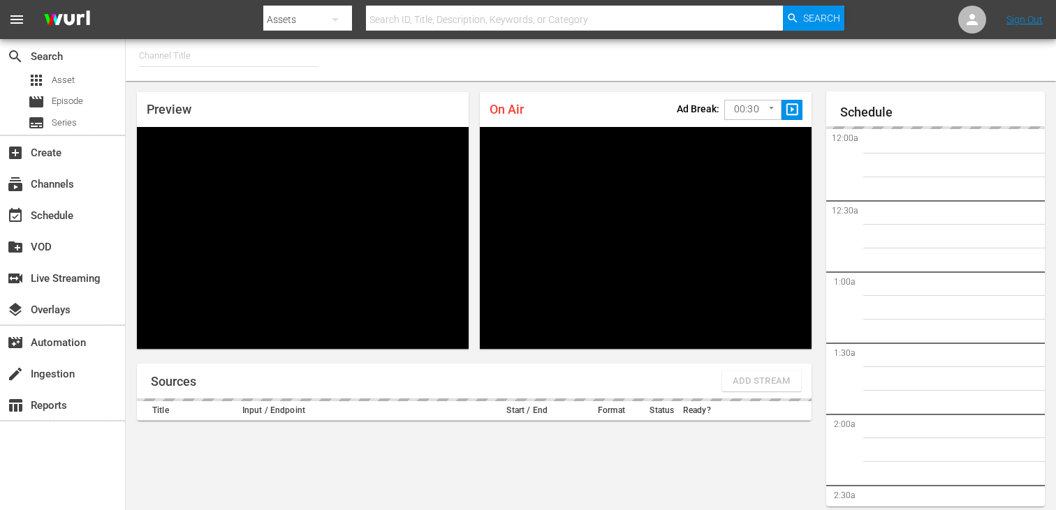
type input "FIFA+ [DEMOGRAPHIC_DATA]-Local-MX (1855)"
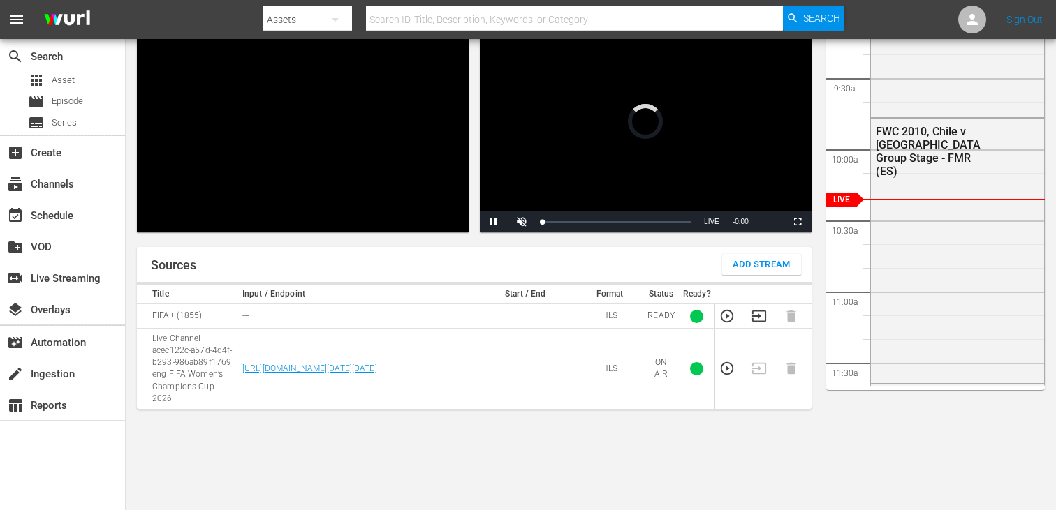
scroll to position [133, 0]
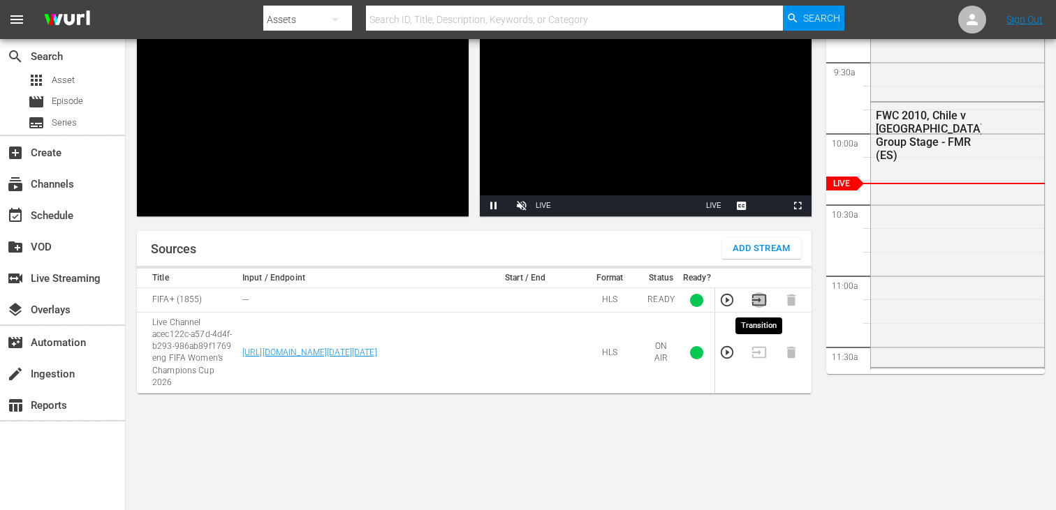
click at [755, 300] on icon "button" at bounding box center [759, 300] width 14 height 11
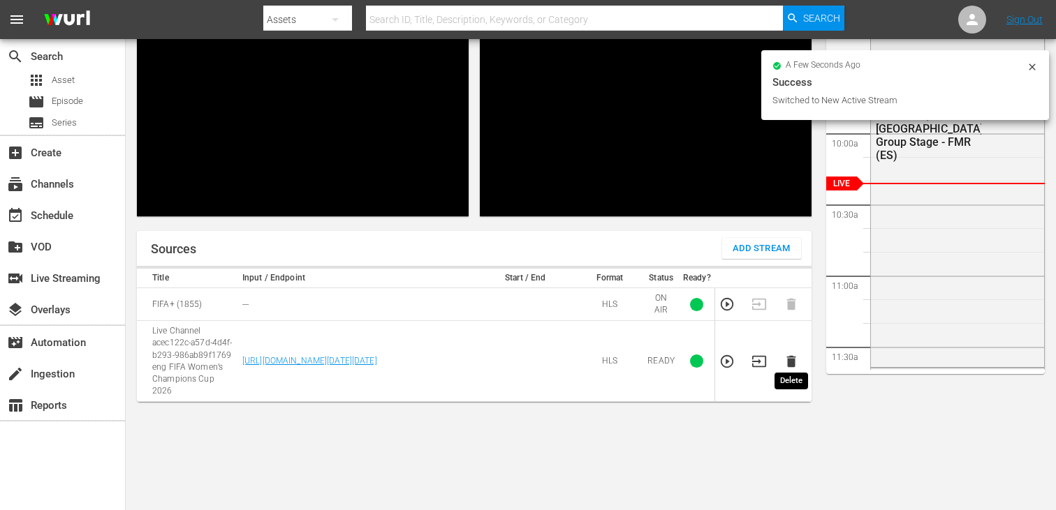
click at [795, 358] on icon "button" at bounding box center [790, 361] width 15 height 15
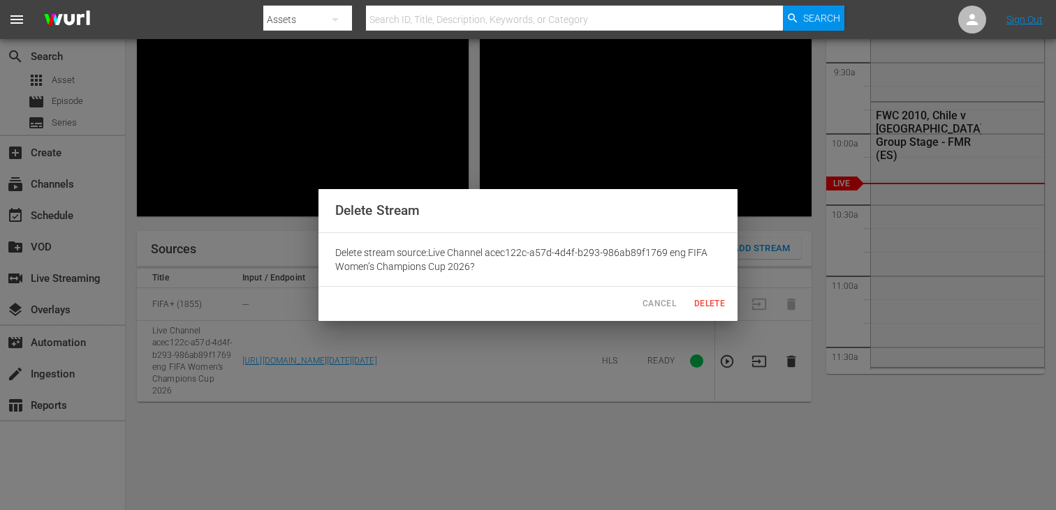
click at [711, 304] on span "Delete" at bounding box center [710, 304] width 34 height 15
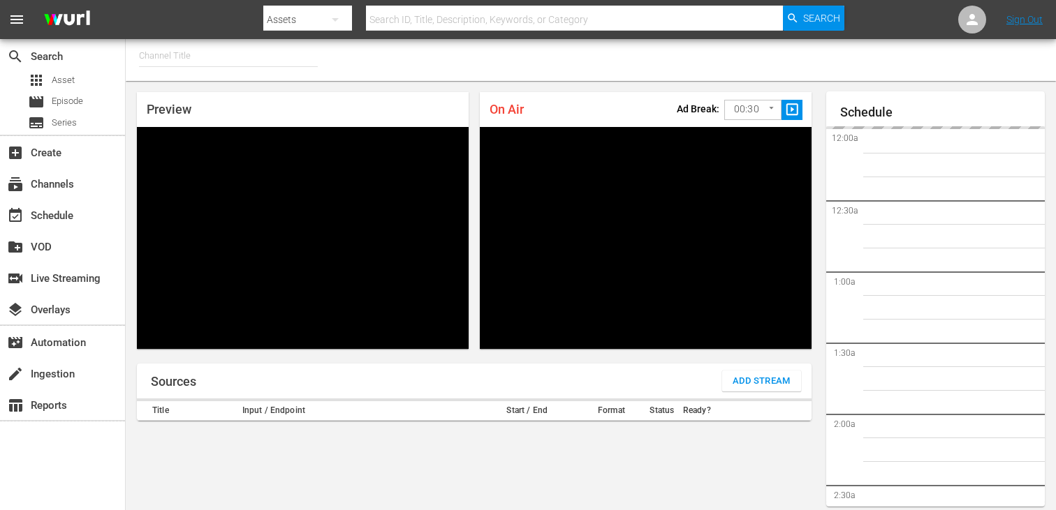
type input "FIFA+ English-Local-US (1854)"
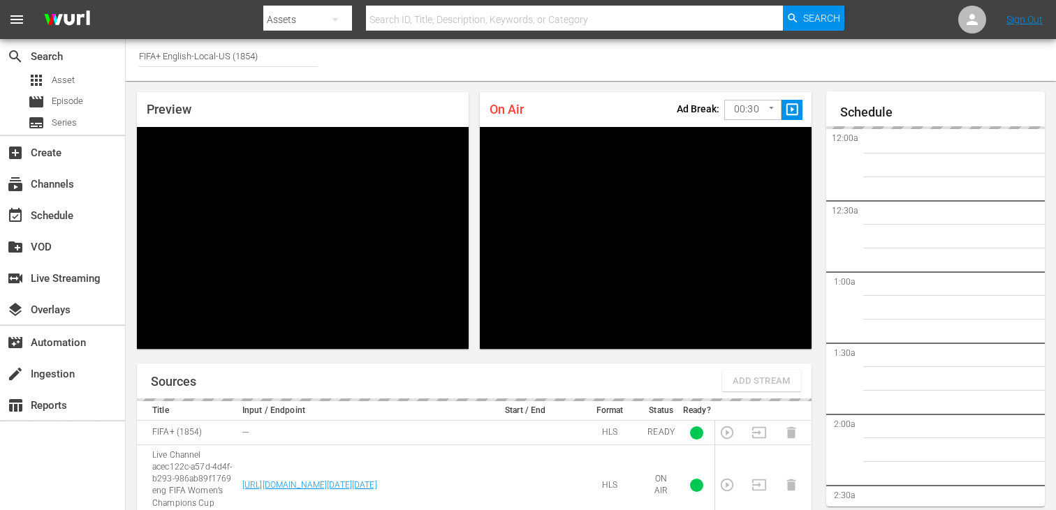
scroll to position [1288, 0]
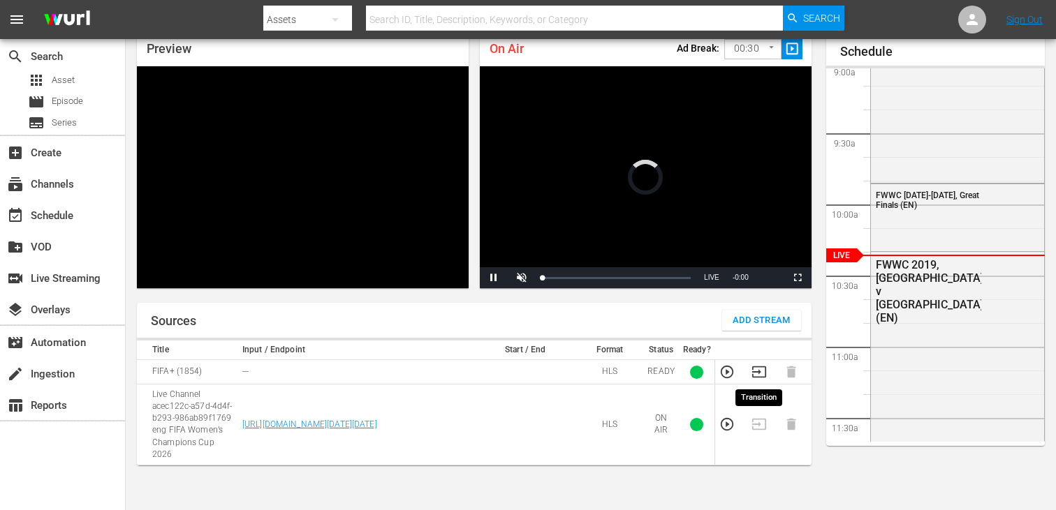
click at [758, 379] on icon "button" at bounding box center [758, 371] width 15 height 15
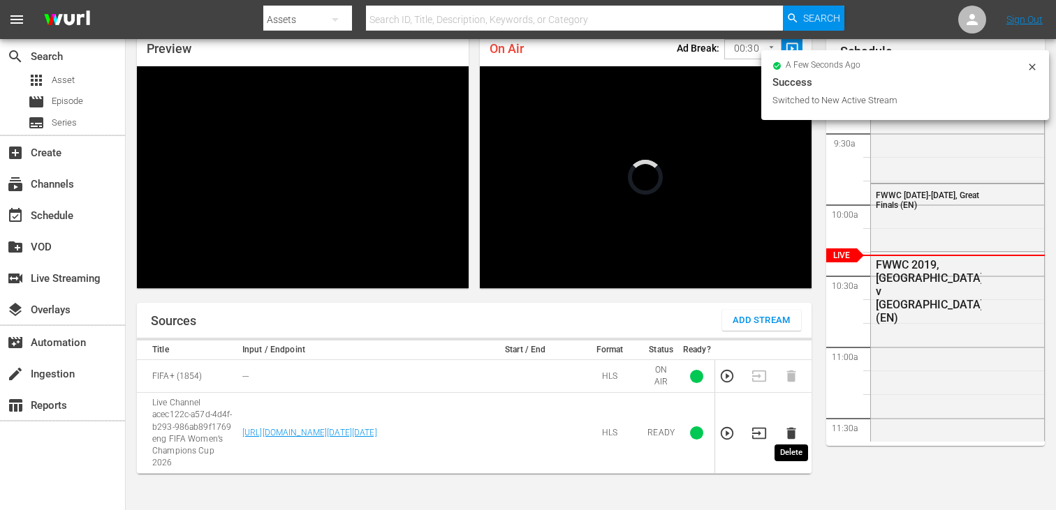
click at [790, 428] on icon "button" at bounding box center [790, 434] width 9 height 12
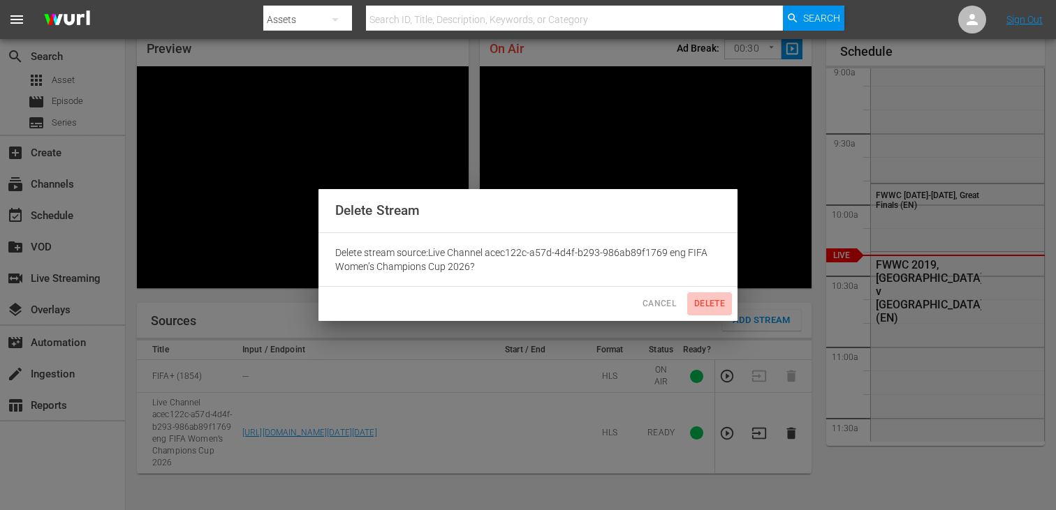
click at [709, 297] on span "Delete" at bounding box center [710, 304] width 34 height 15
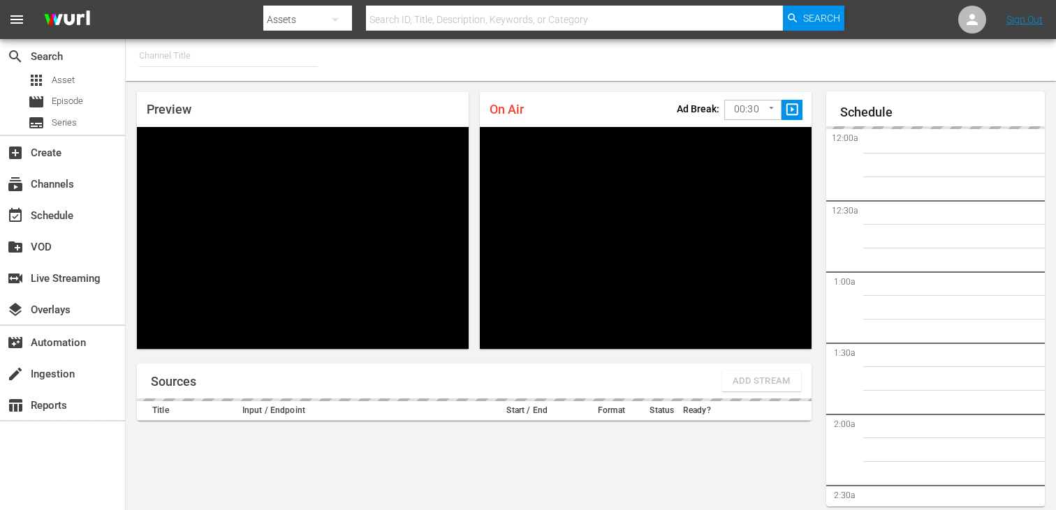
type input "FIFA+ English Global (1781)"
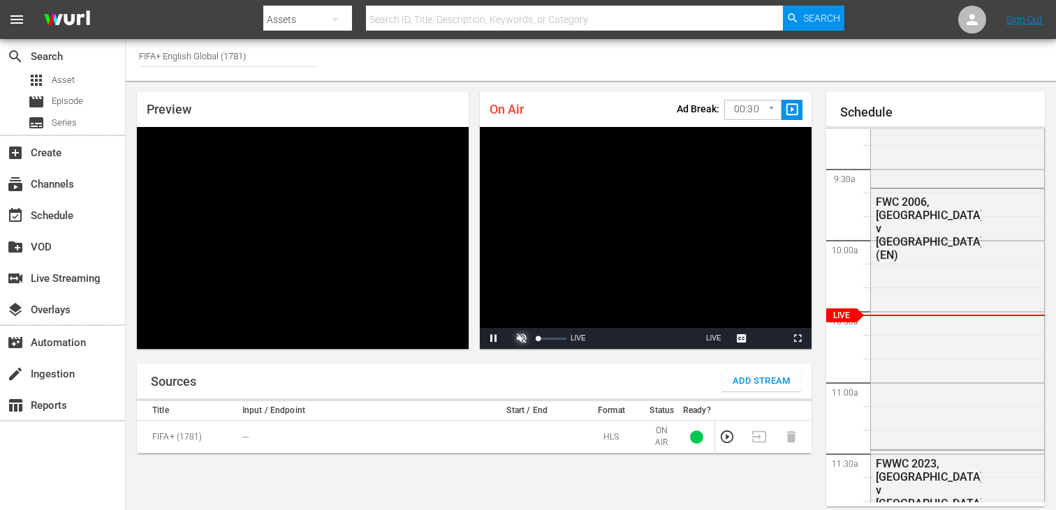
click at [522, 339] on span "Video Player" at bounding box center [522, 339] width 0 height 0
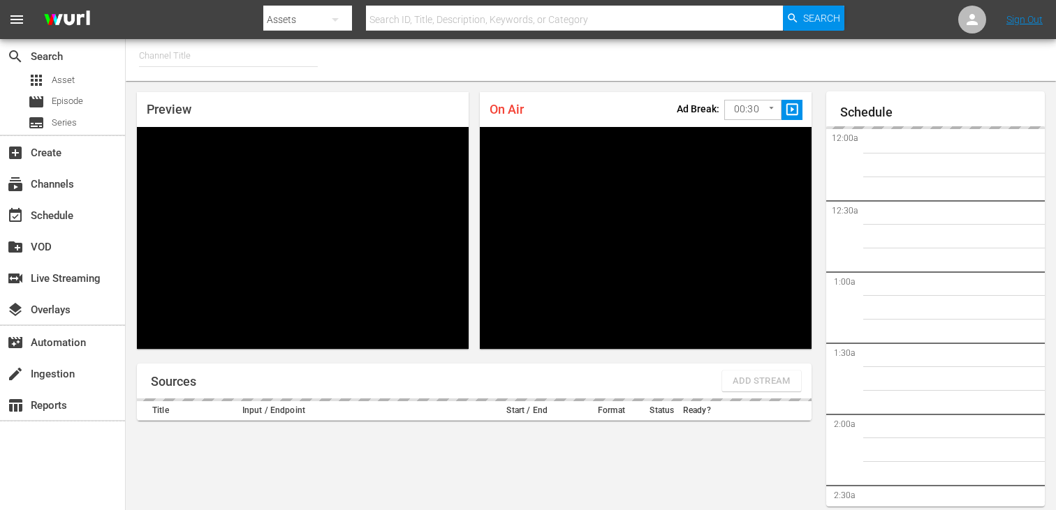
type input "FIFA+ [DEMOGRAPHIC_DATA] Local (1778)"
type input "FIFA+ [DEMOGRAPHIC_DATA] Local (1777)"
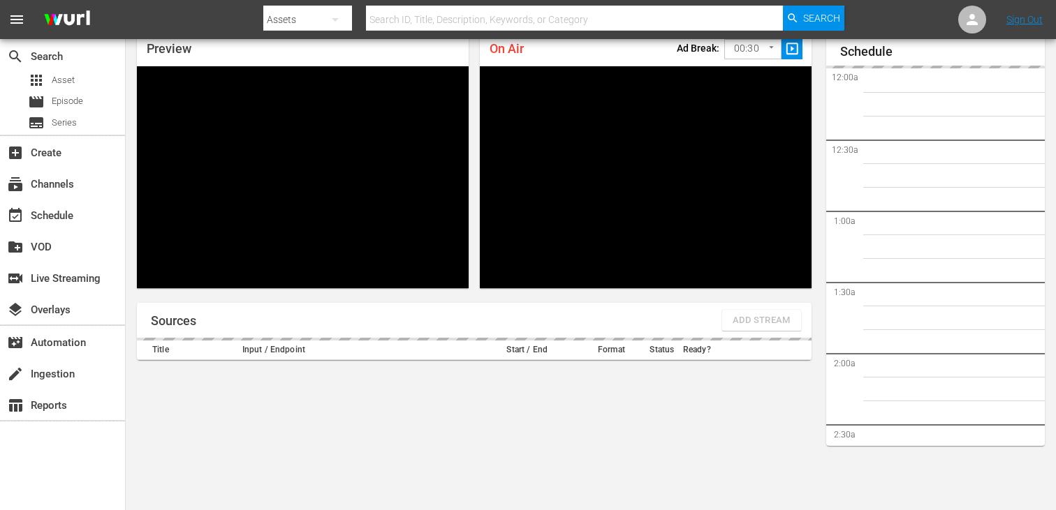
scroll to position [1314, 0]
